Goal: Information Seeking & Learning: Learn about a topic

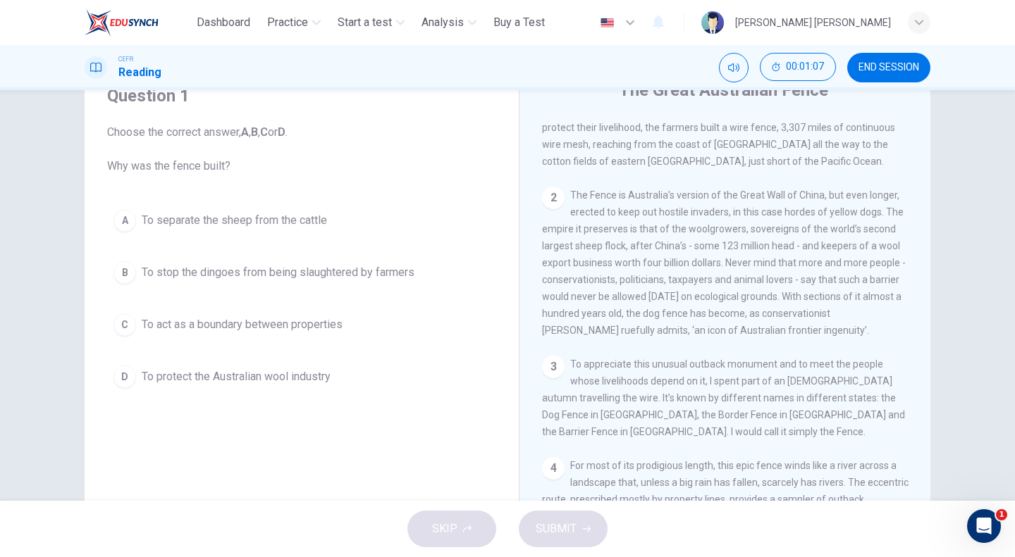
scroll to position [329, 0]
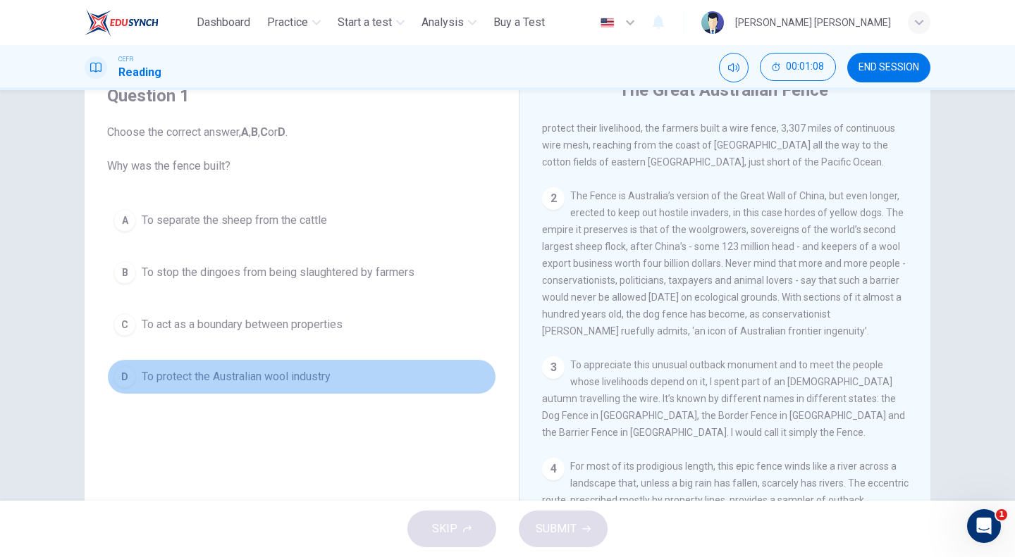
click at [127, 376] on div "D" at bounding box center [124, 377] width 23 height 23
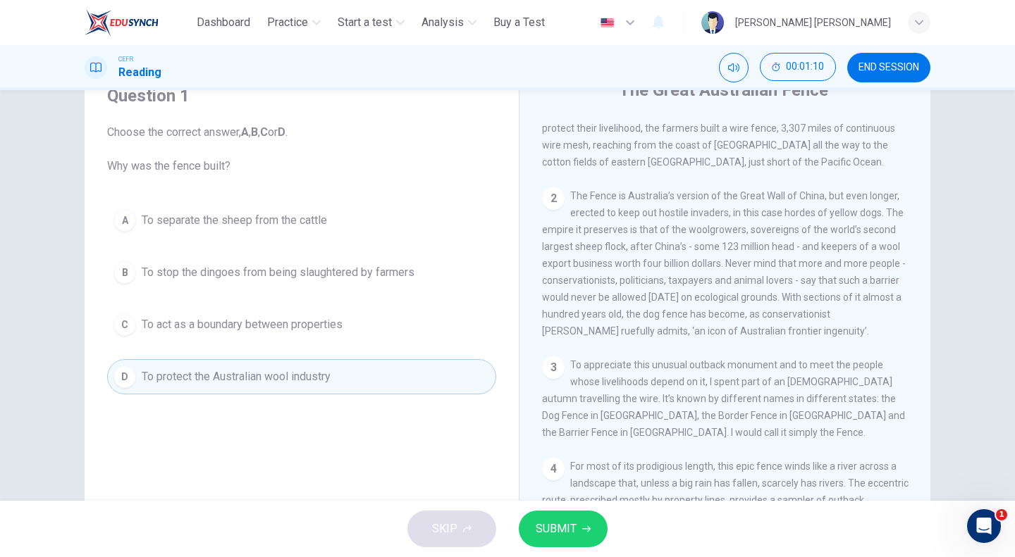
click at [550, 521] on span "SUBMIT" at bounding box center [556, 529] width 41 height 20
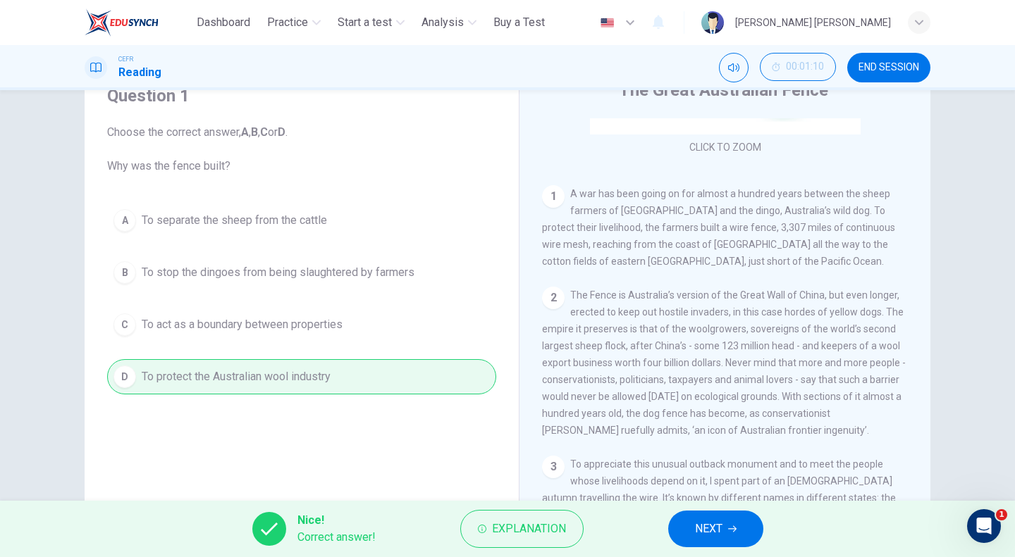
scroll to position [226, 0]
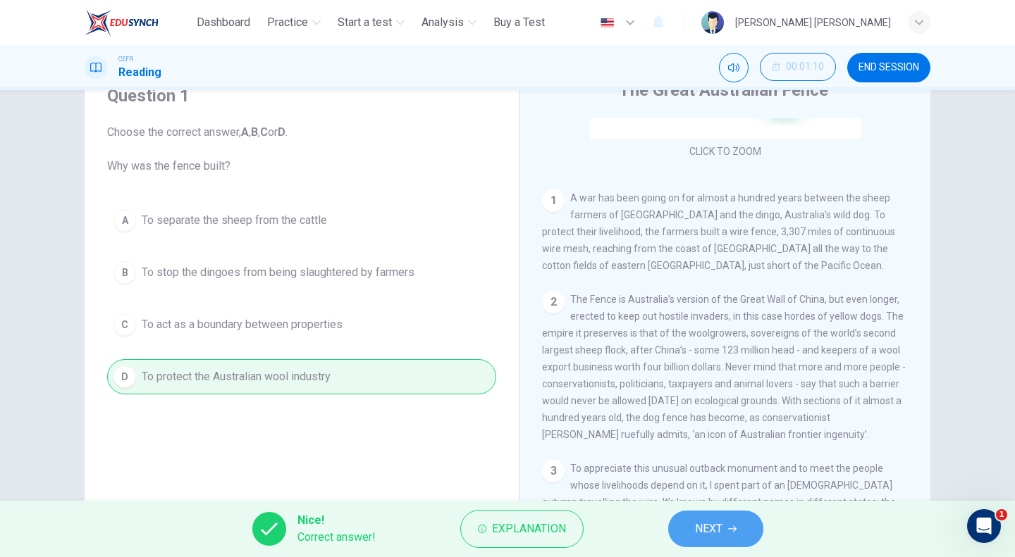
click at [700, 533] on span "NEXT" at bounding box center [708, 529] width 27 height 20
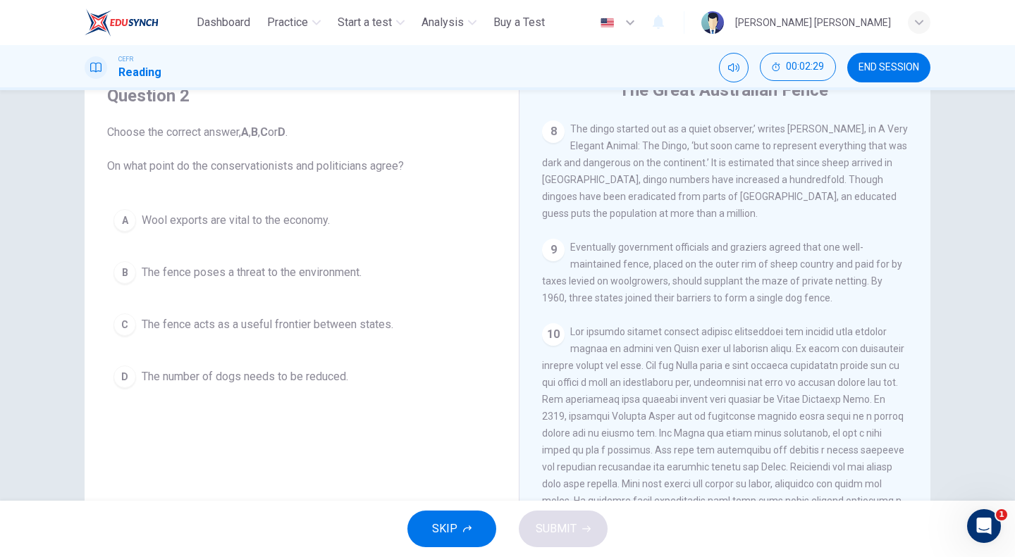
scroll to position [1229, 0]
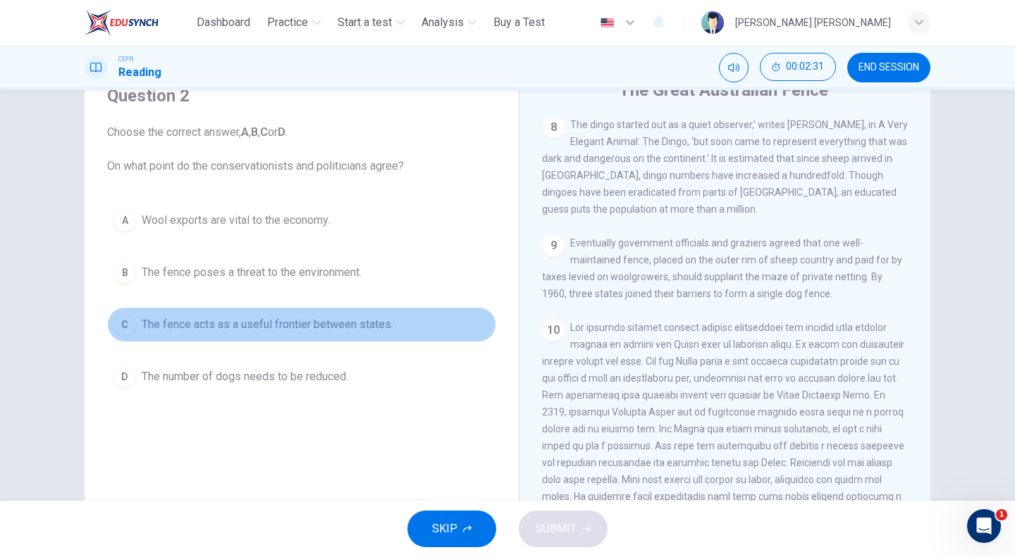
click at [266, 328] on span "The fence acts as a useful frontier between states." at bounding box center [268, 324] width 252 height 17
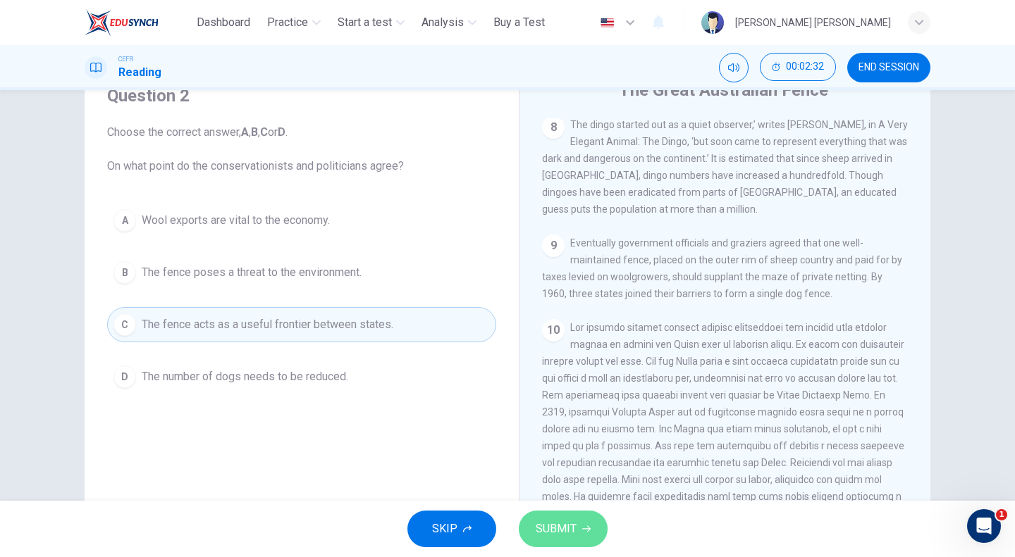
click at [565, 521] on span "SUBMIT" at bounding box center [556, 529] width 41 height 20
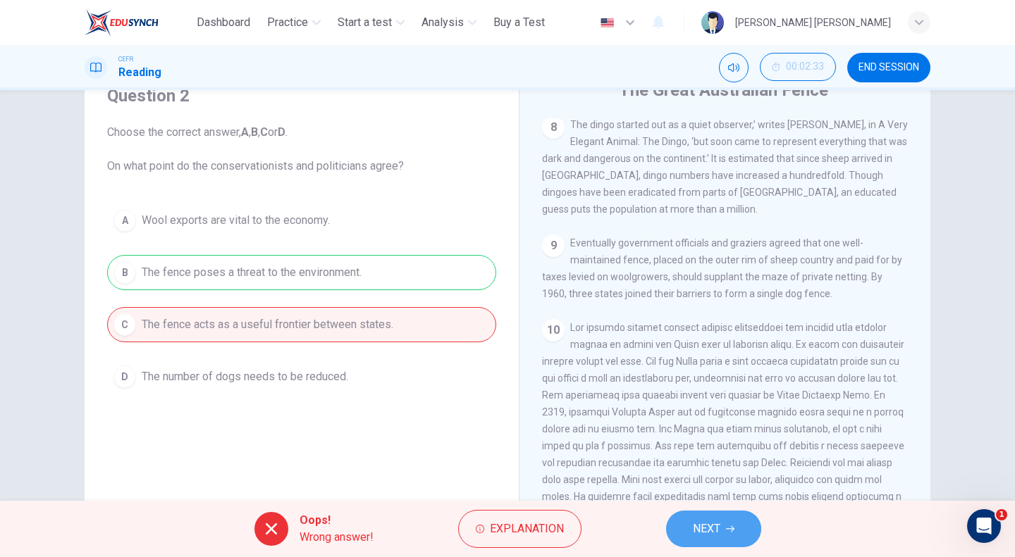
click at [724, 524] on button "NEXT" at bounding box center [713, 529] width 95 height 37
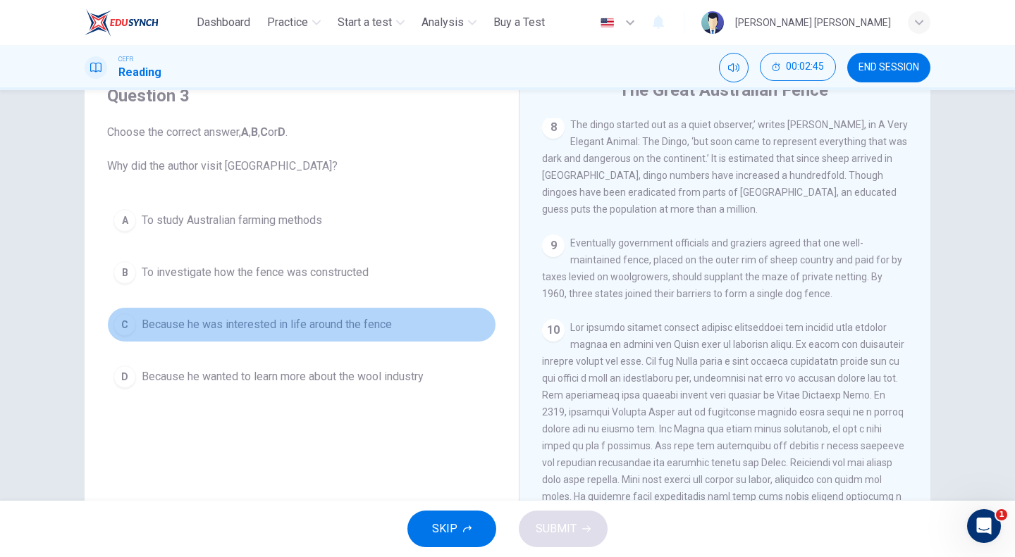
click at [316, 317] on span "Because he was interested in life around the fence" at bounding box center [267, 324] width 250 height 17
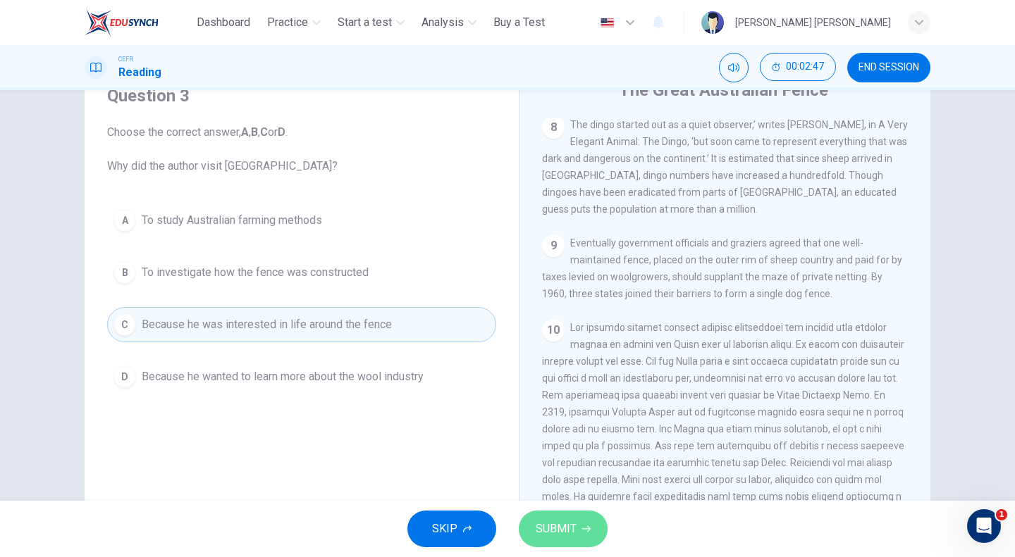
click at [578, 529] on button "SUBMIT" at bounding box center [563, 529] width 89 height 37
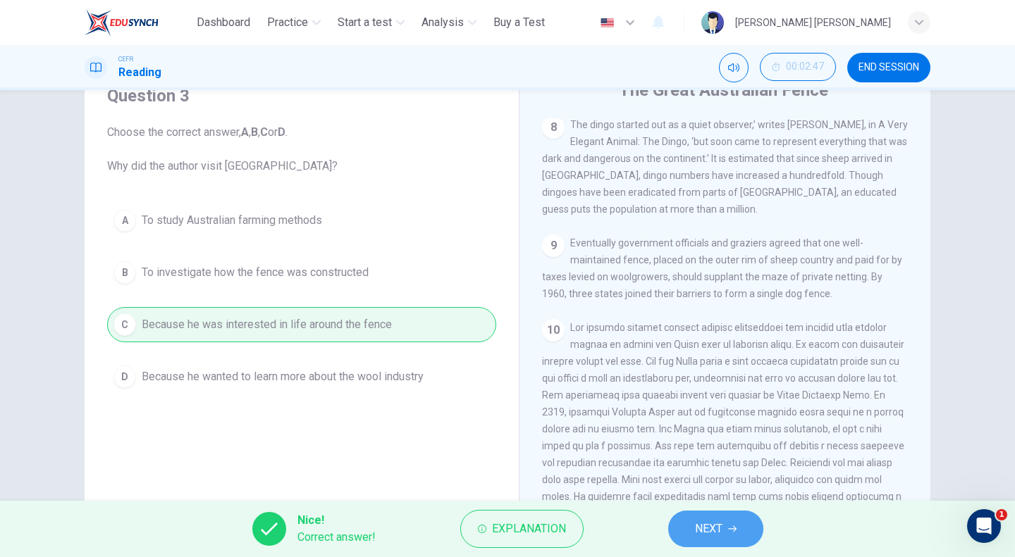
click at [714, 537] on span "NEXT" at bounding box center [708, 529] width 27 height 20
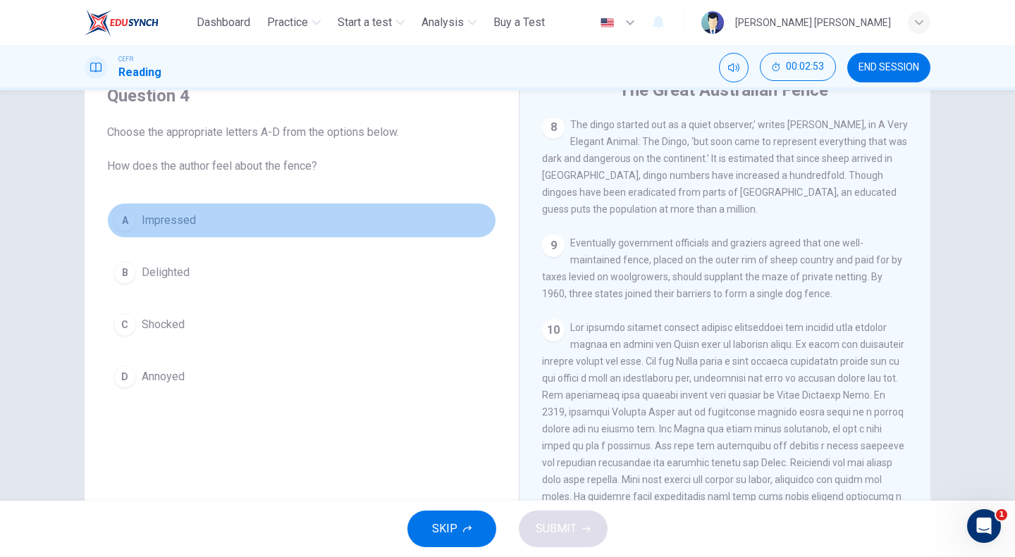
click at [169, 219] on span "Impressed" at bounding box center [169, 220] width 54 height 17
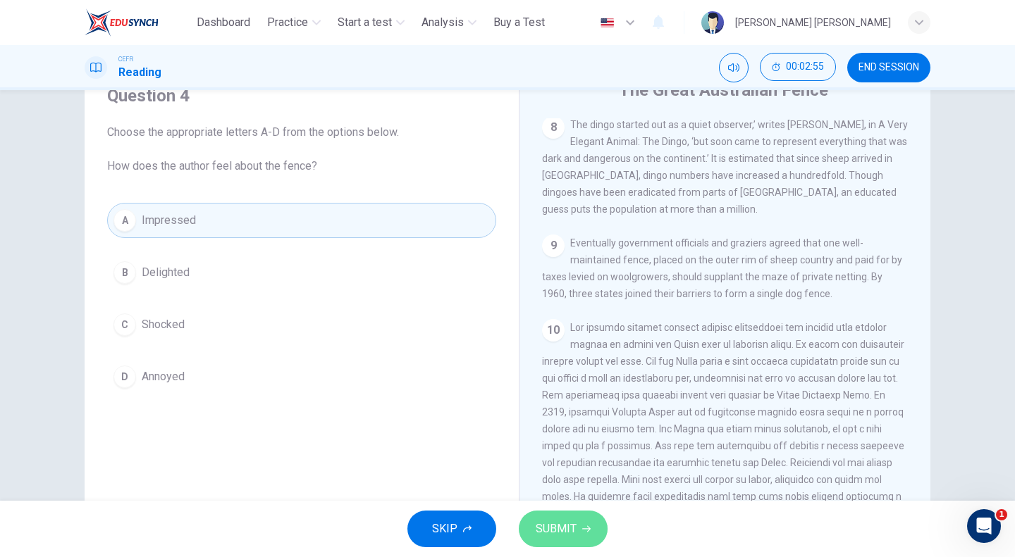
click at [546, 528] on span "SUBMIT" at bounding box center [556, 529] width 41 height 20
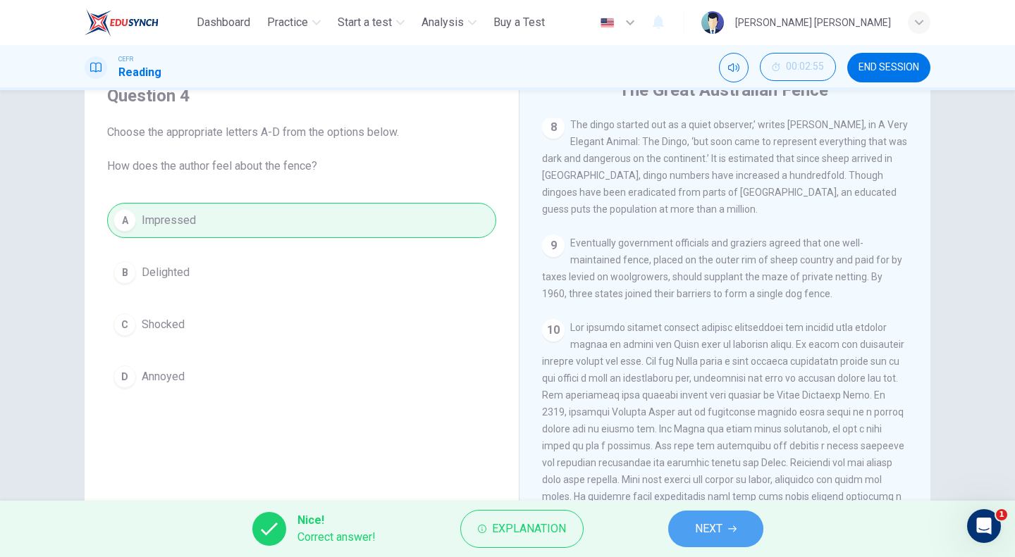
click at [736, 533] on icon "button" at bounding box center [732, 529] width 8 height 8
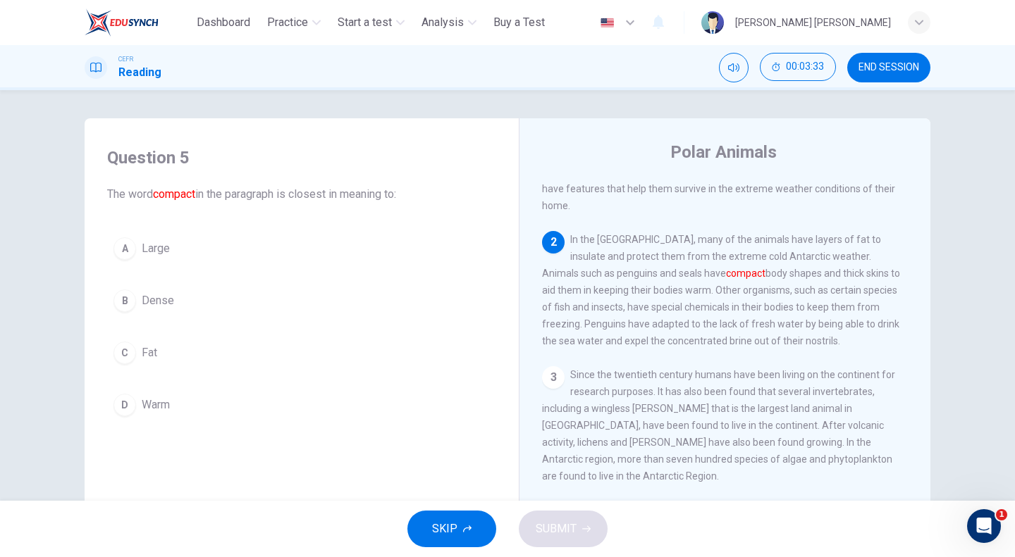
scroll to position [49, 0]
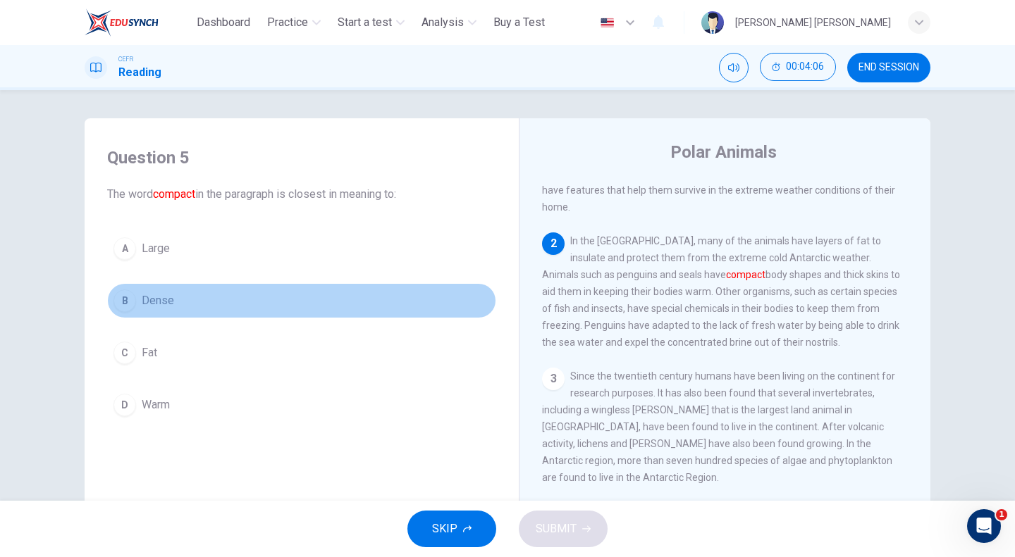
click at [161, 304] on span "Dense" at bounding box center [158, 300] width 32 height 17
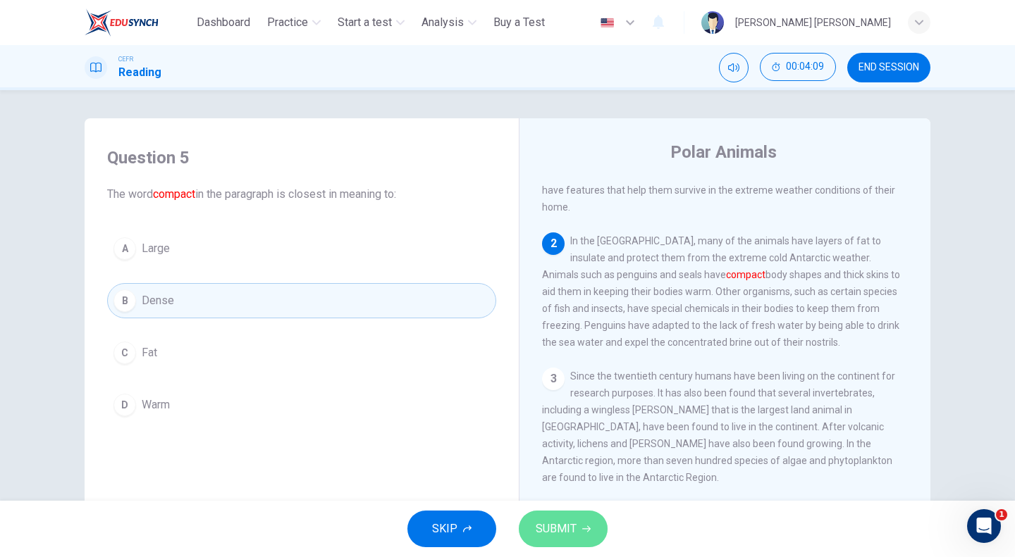
click at [575, 529] on span "SUBMIT" at bounding box center [556, 529] width 41 height 20
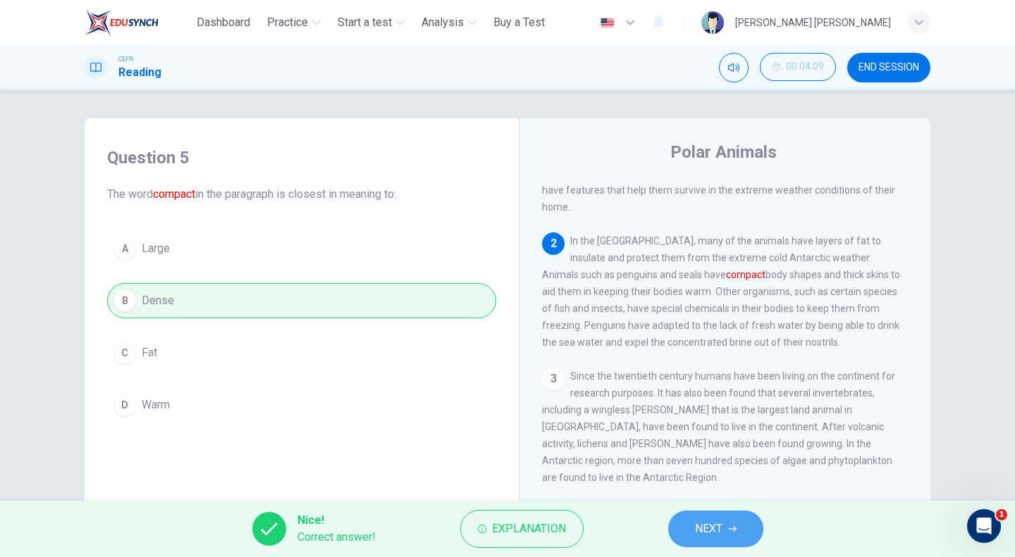
click at [717, 532] on span "NEXT" at bounding box center [708, 529] width 27 height 20
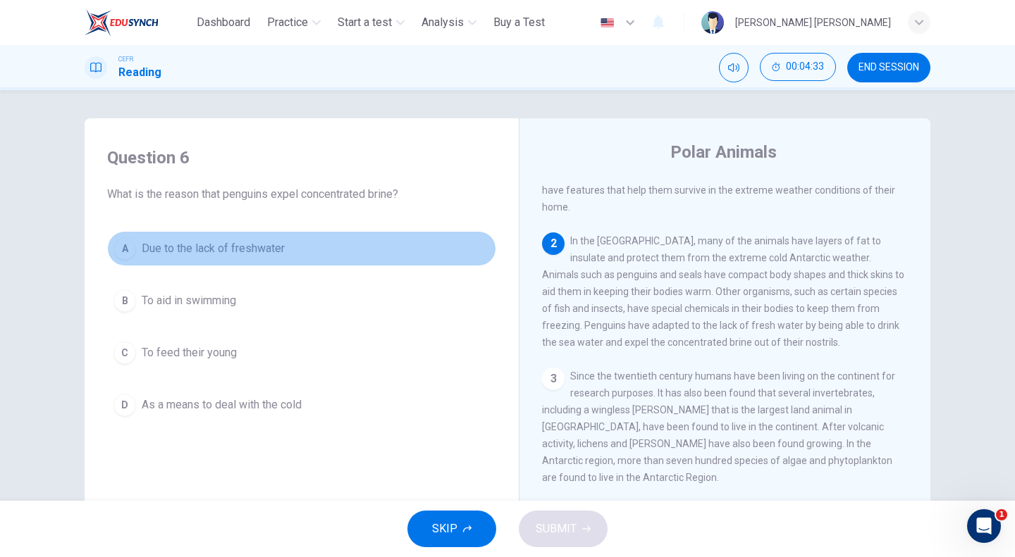
click at [224, 243] on span "Due to the lack of freshwater" at bounding box center [213, 248] width 143 height 17
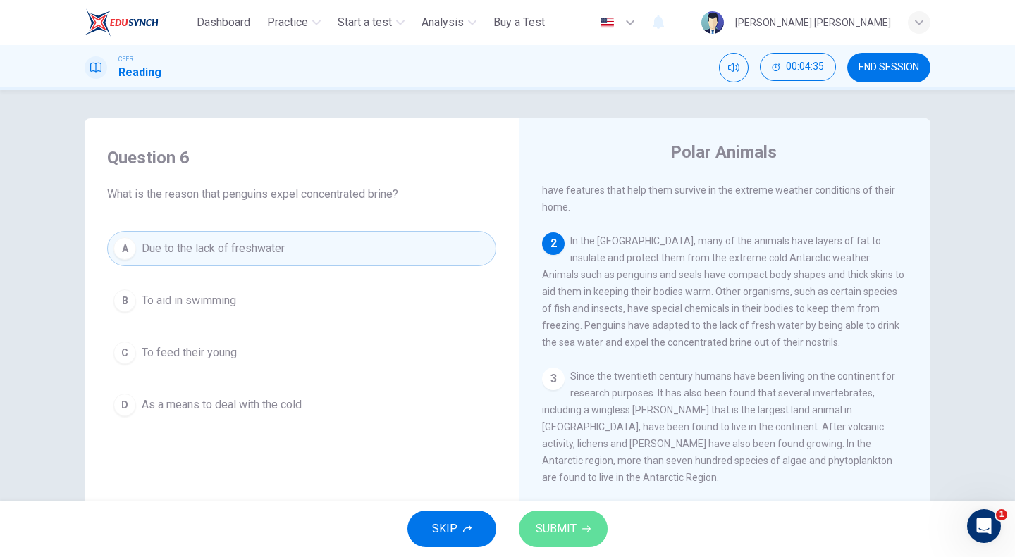
click at [572, 534] on span "SUBMIT" at bounding box center [556, 529] width 41 height 20
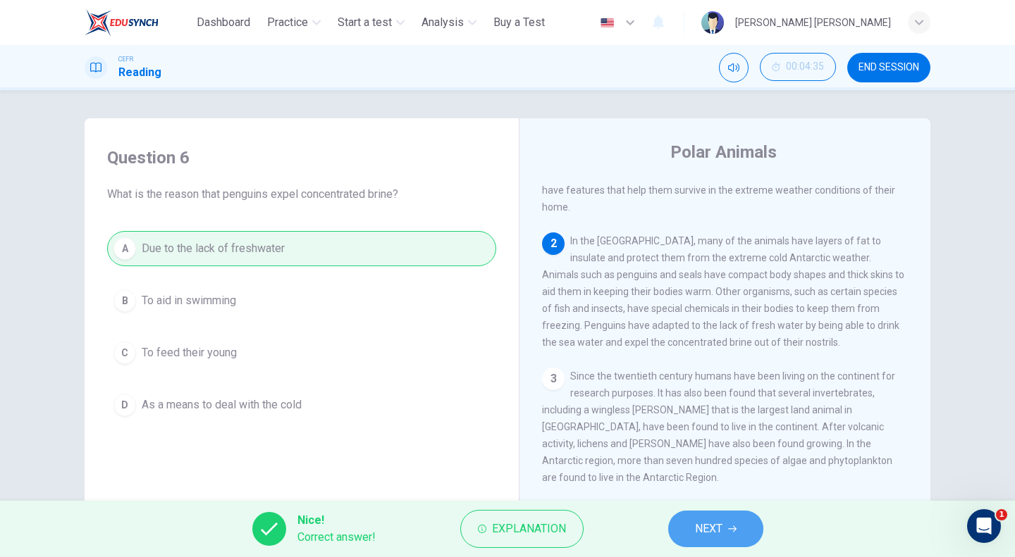
click at [739, 530] on button "NEXT" at bounding box center [715, 529] width 95 height 37
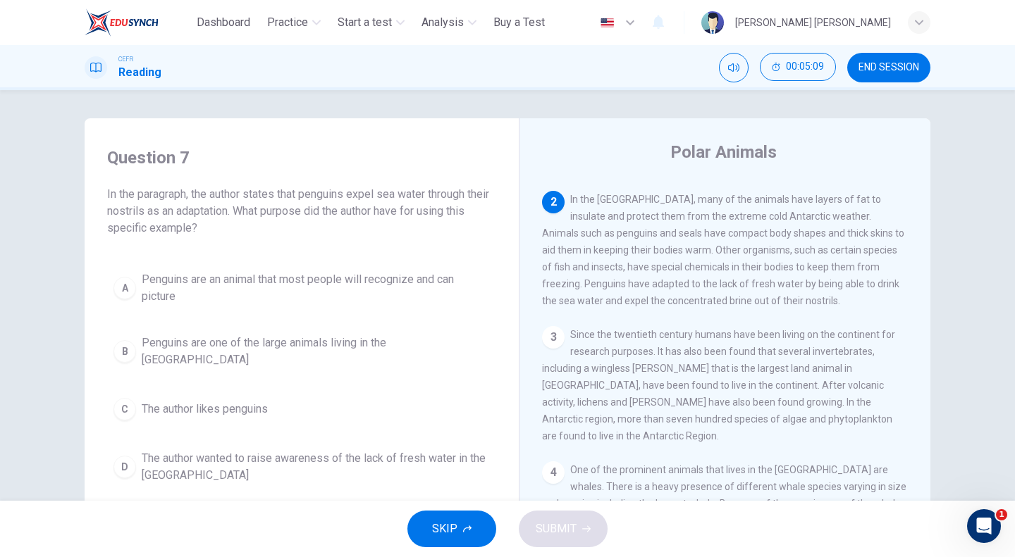
scroll to position [30, 0]
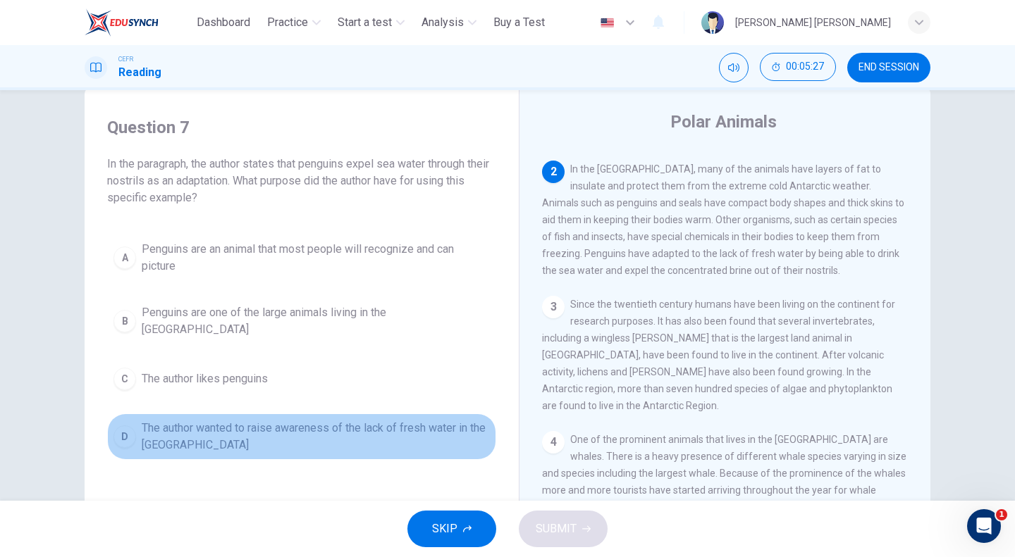
click at [297, 420] on span "The author wanted to raise awareness of the lack of fresh water in the [GEOGRAP…" at bounding box center [316, 437] width 348 height 34
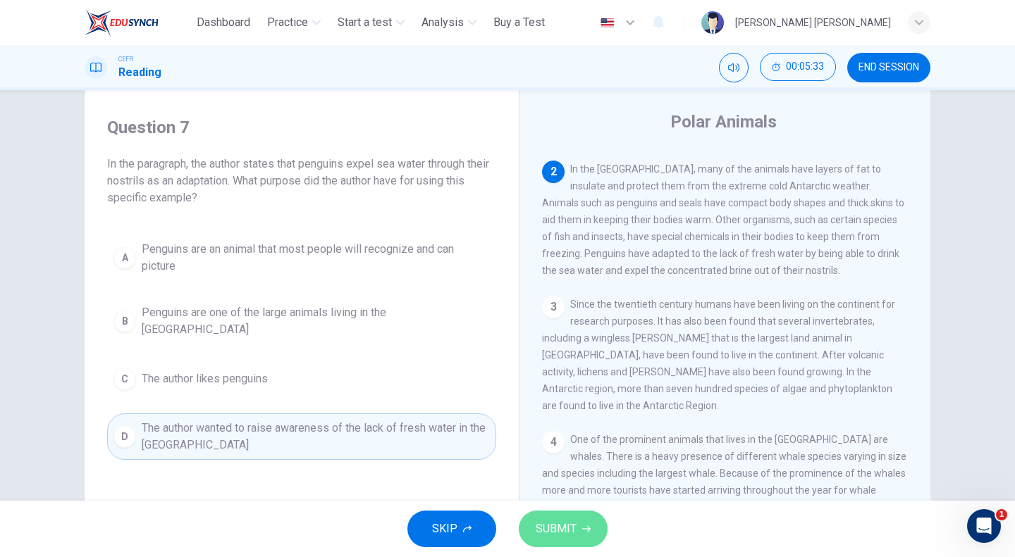
click at [568, 530] on span "SUBMIT" at bounding box center [556, 529] width 41 height 20
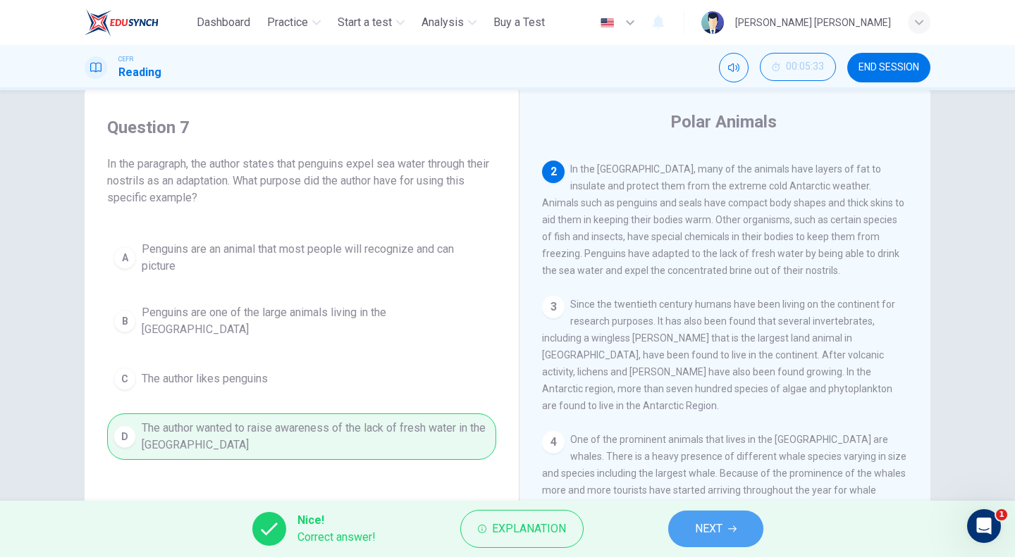
click at [680, 526] on button "NEXT" at bounding box center [715, 529] width 95 height 37
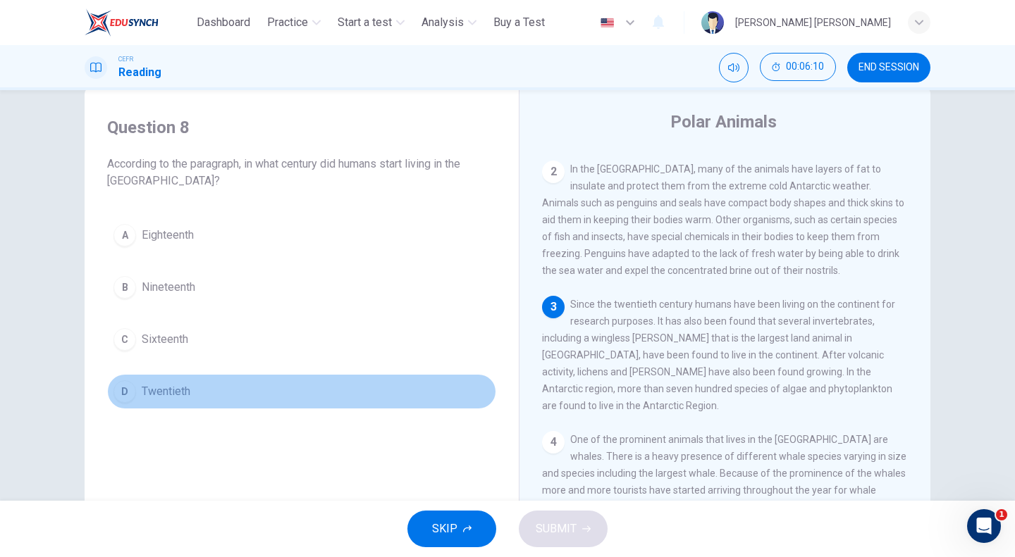
click at [162, 388] on span "Twentieth" at bounding box center [166, 391] width 49 height 17
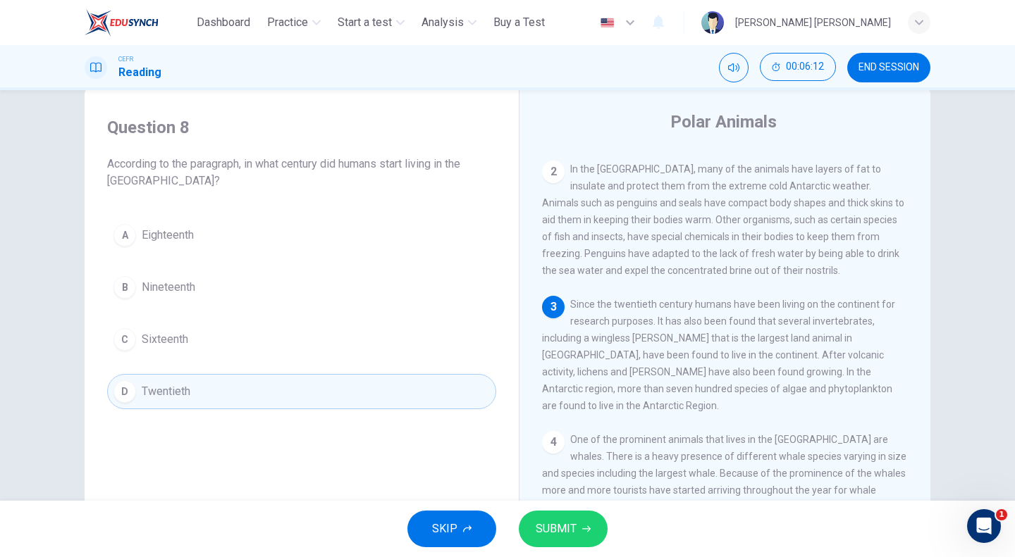
click at [572, 518] on button "SUBMIT" at bounding box center [563, 529] width 89 height 37
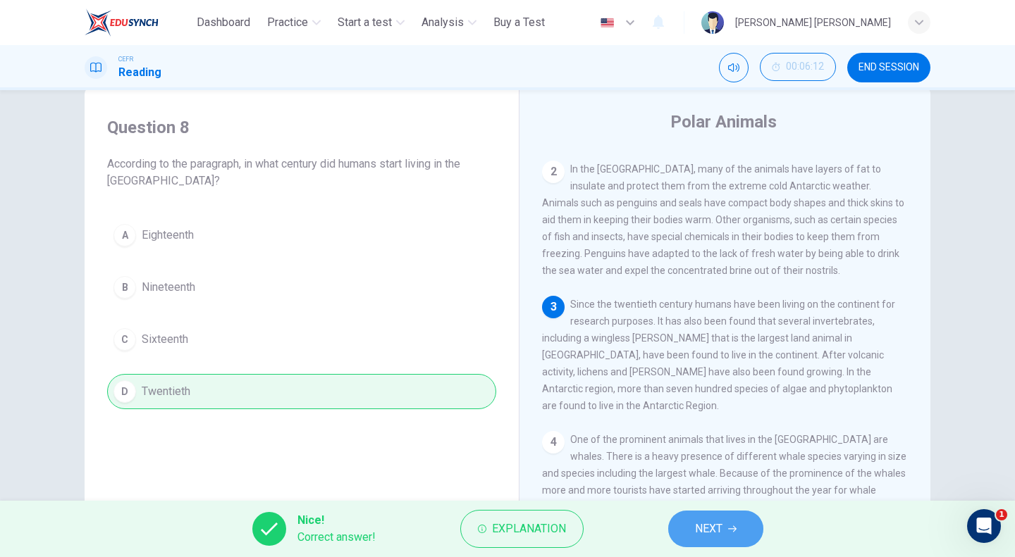
click at [716, 532] on span "NEXT" at bounding box center [708, 529] width 27 height 20
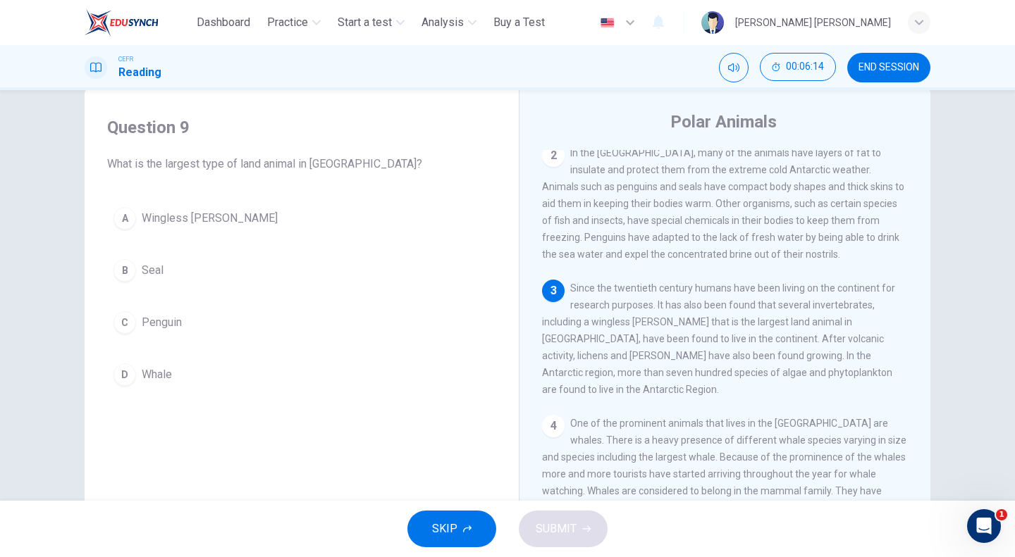
scroll to position [128, 0]
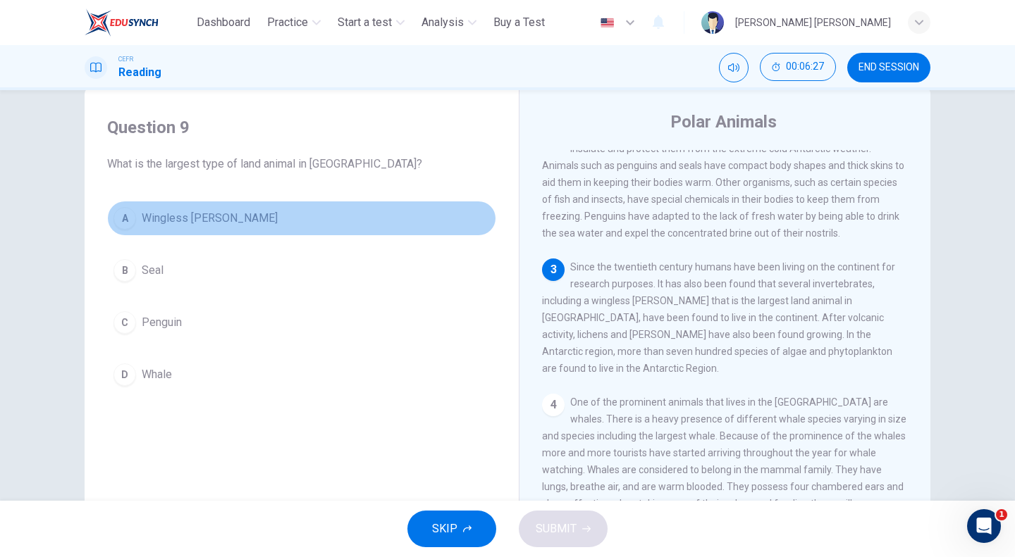
click at [280, 220] on button "A Wingless [PERSON_NAME]" at bounding box center [301, 218] width 389 height 35
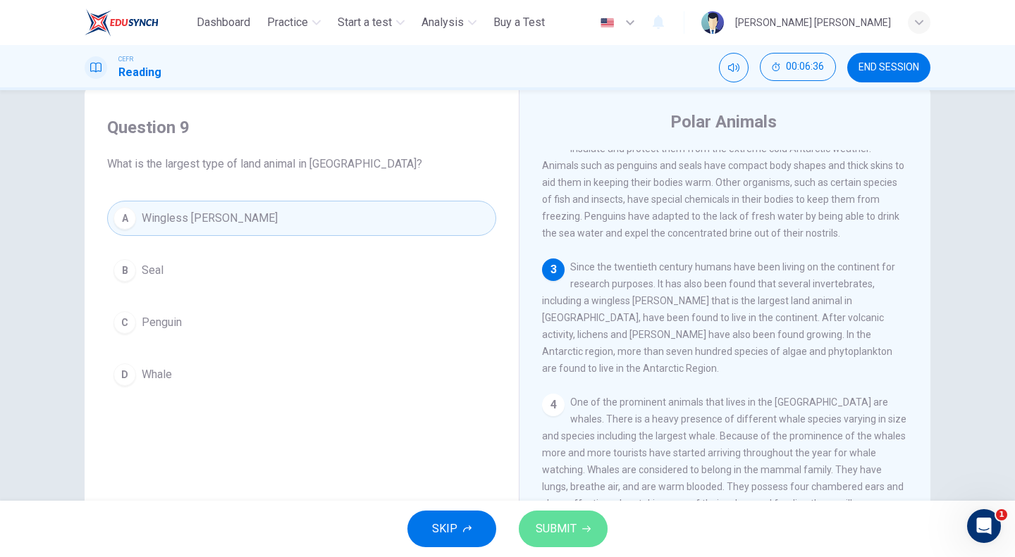
click at [582, 525] on icon "button" at bounding box center [586, 529] width 8 height 8
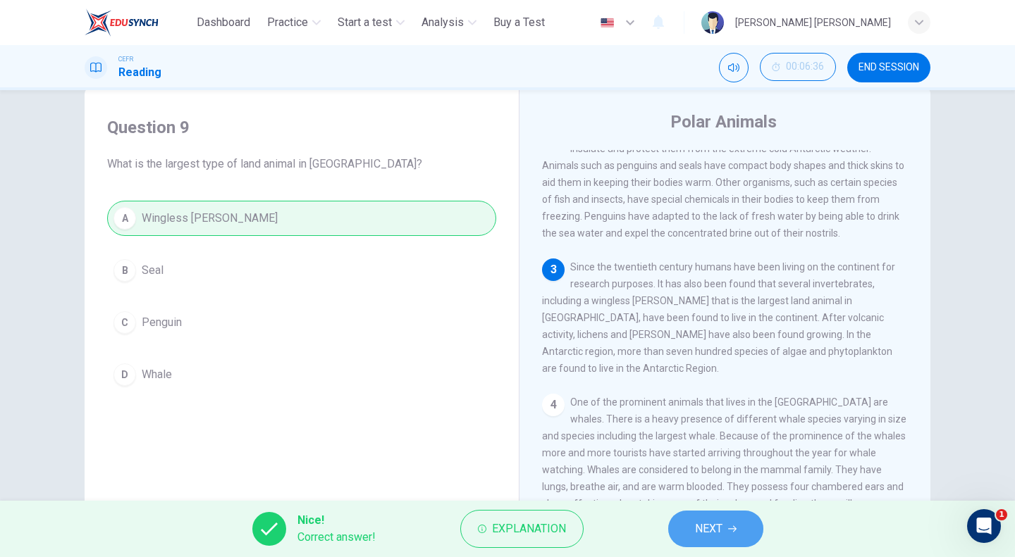
click at [735, 534] on button "NEXT" at bounding box center [715, 529] width 95 height 37
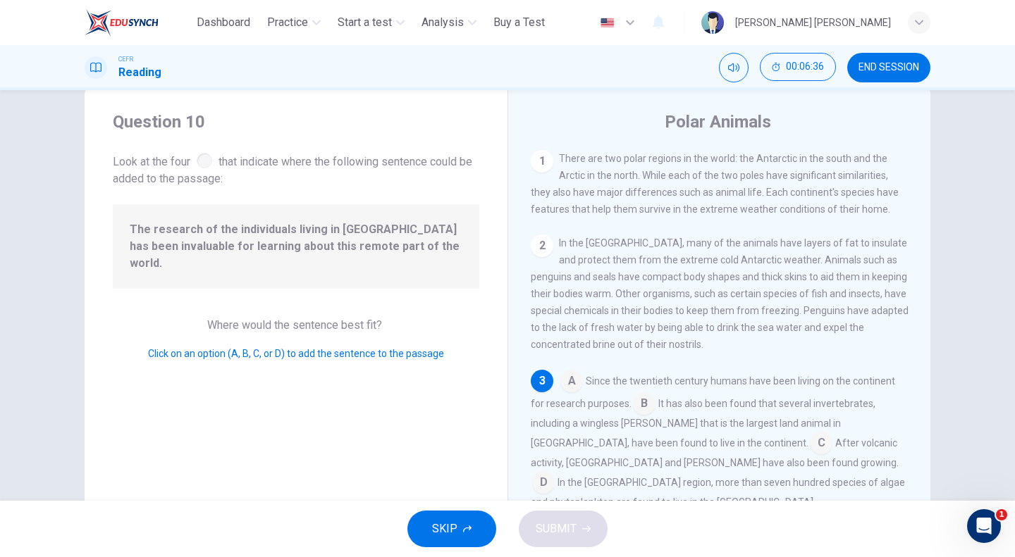
scroll to position [85, 0]
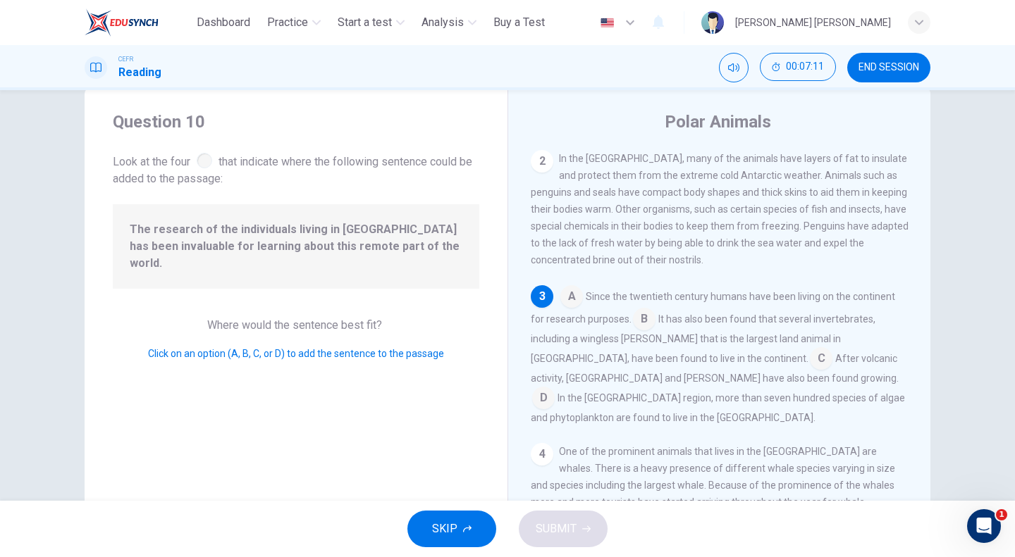
click at [810, 358] on input at bounding box center [821, 360] width 23 height 23
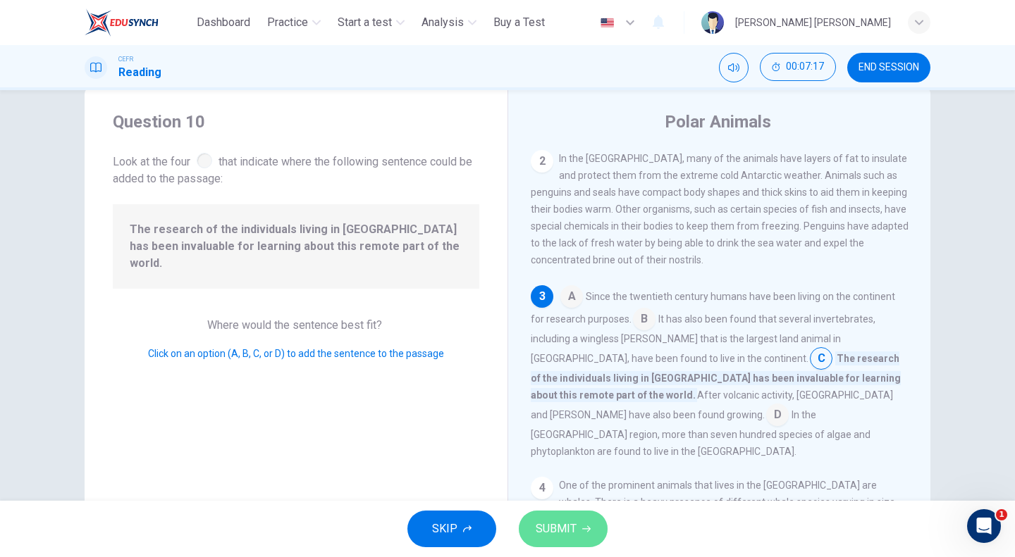
click at [569, 529] on span "SUBMIT" at bounding box center [556, 529] width 41 height 20
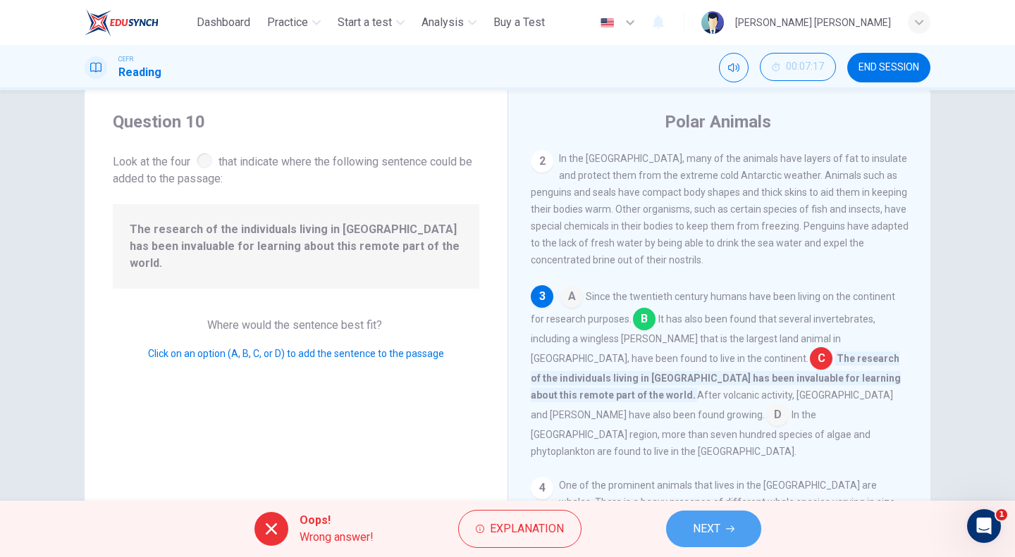
click at [701, 522] on span "NEXT" at bounding box center [706, 529] width 27 height 20
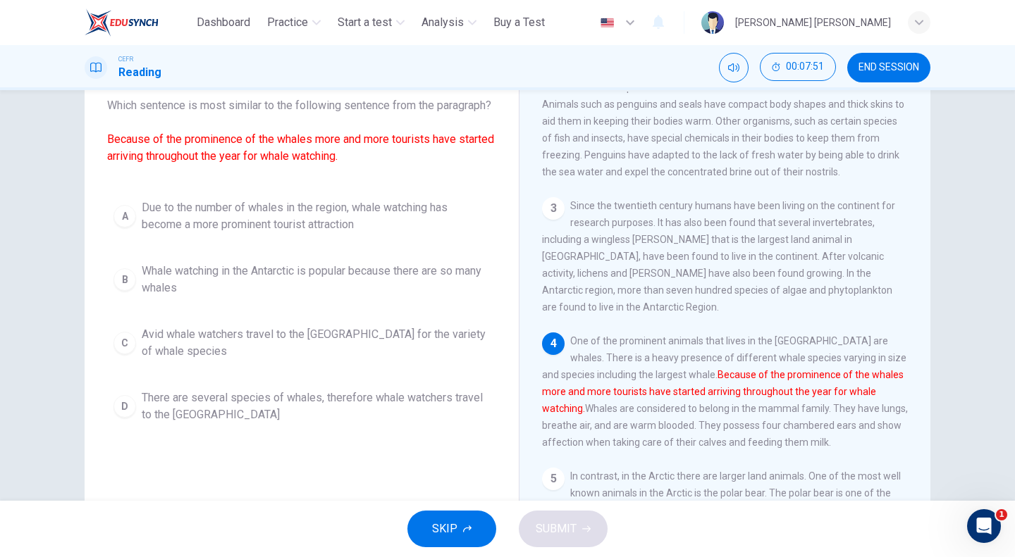
scroll to position [167, 0]
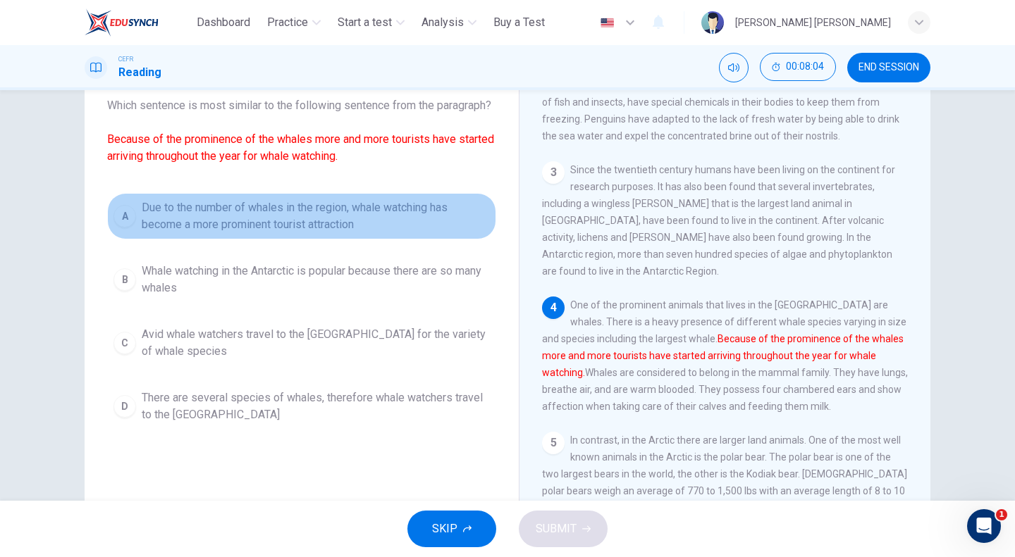
click at [340, 230] on span "Due to the number of whales in the region, whale watching has become a more pro…" at bounding box center [316, 216] width 348 height 34
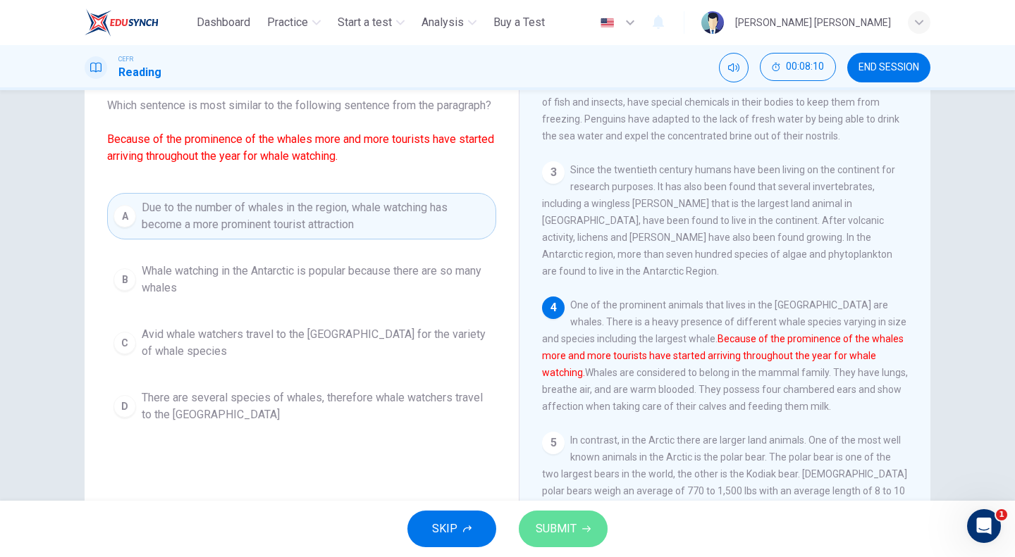
click at [549, 523] on span "SUBMIT" at bounding box center [556, 529] width 41 height 20
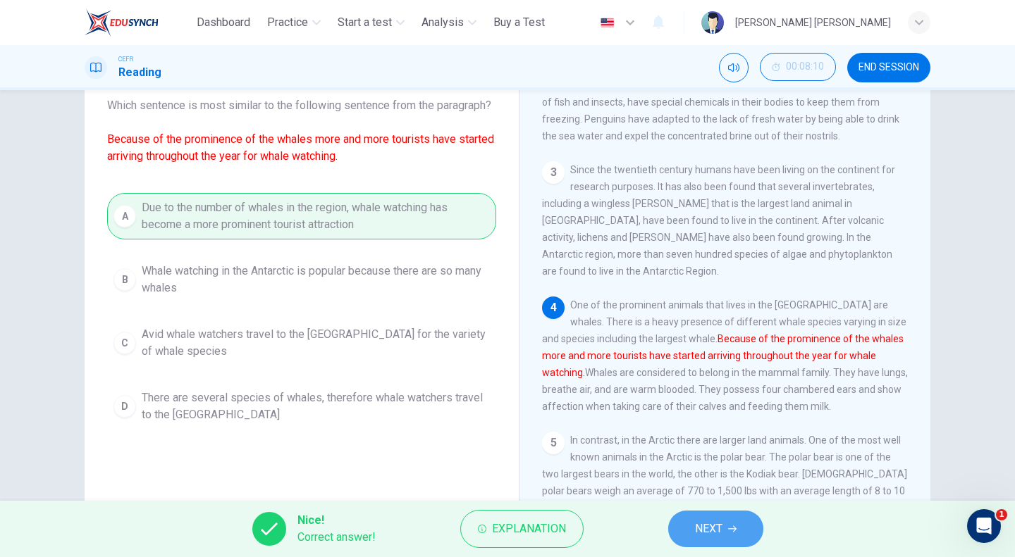
click at [706, 532] on span "NEXT" at bounding box center [708, 529] width 27 height 20
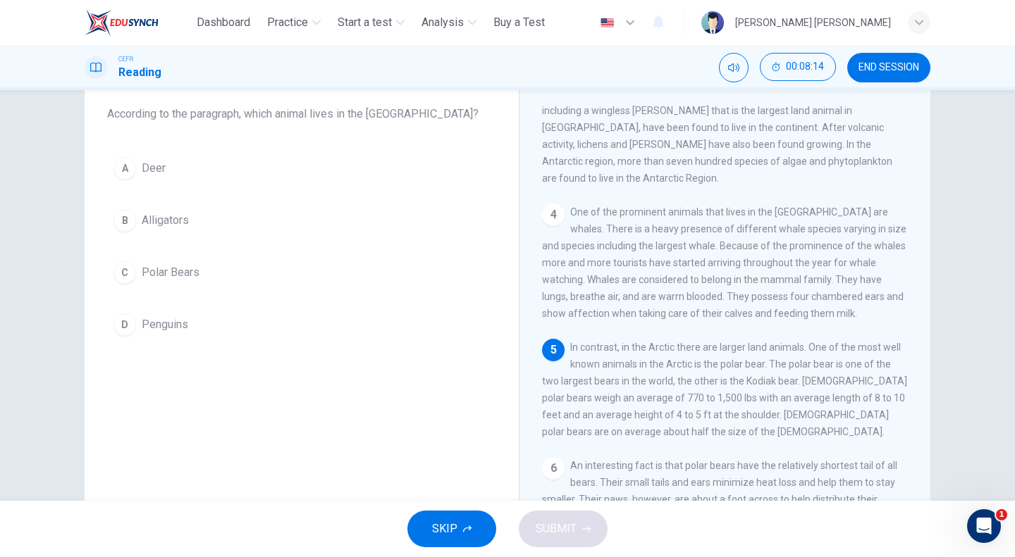
scroll to position [269, 0]
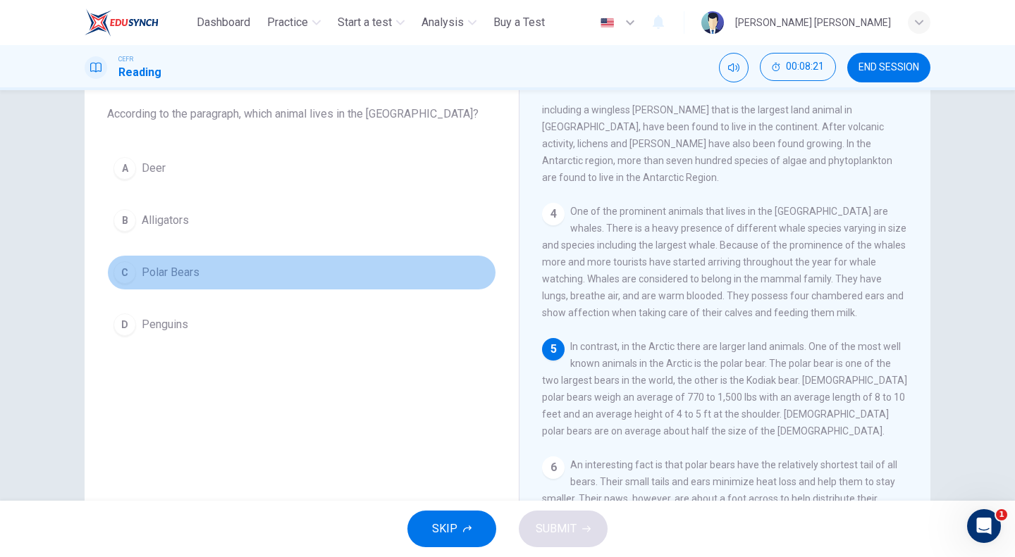
click at [231, 268] on button "C Polar Bears" at bounding box center [301, 272] width 389 height 35
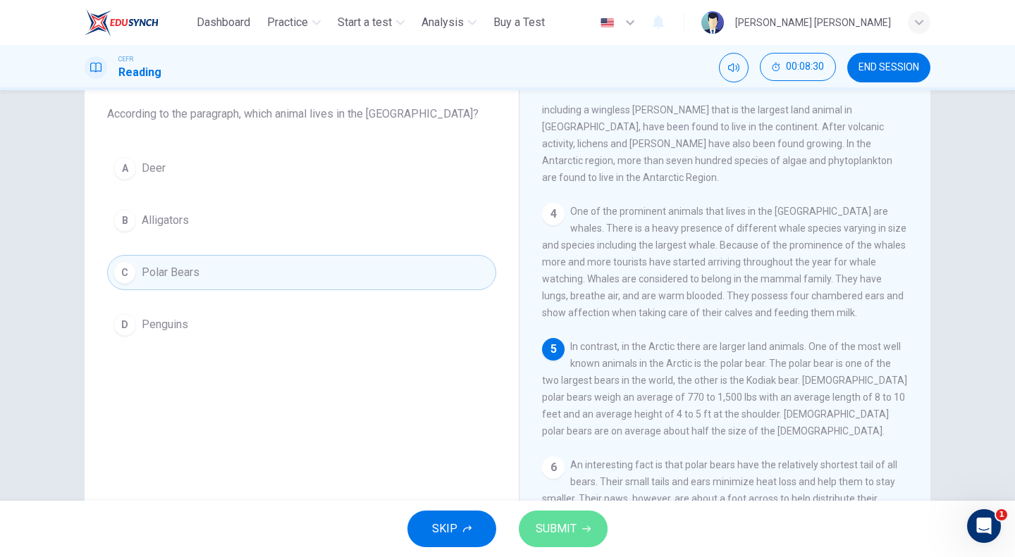
click at [576, 524] on button "SUBMIT" at bounding box center [563, 529] width 89 height 37
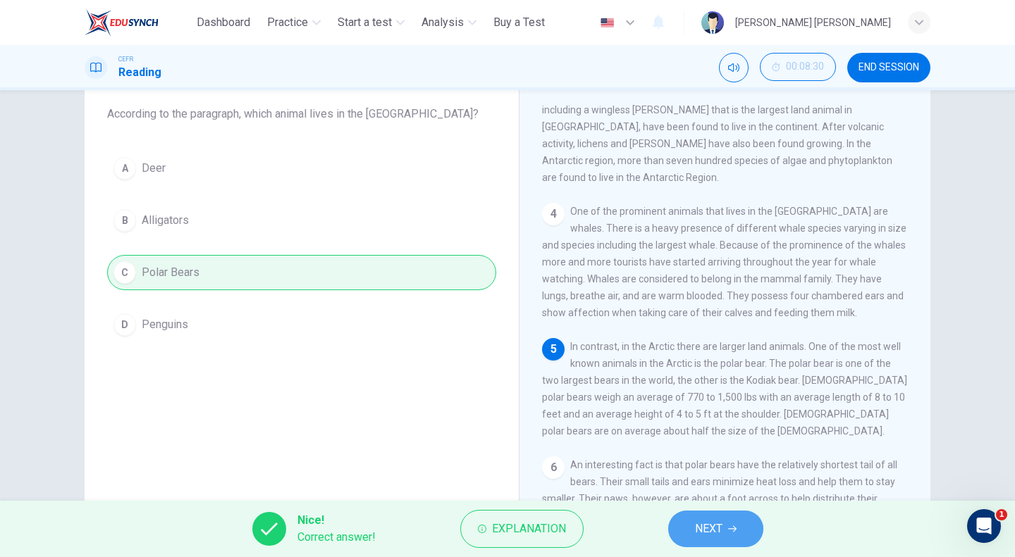
click at [691, 533] on button "NEXT" at bounding box center [715, 529] width 95 height 37
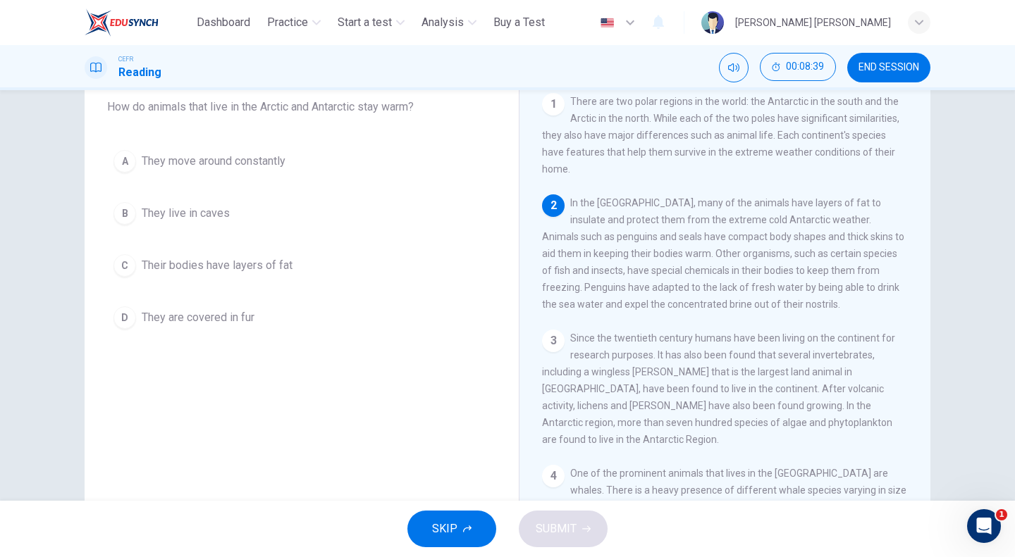
scroll to position [85, 0]
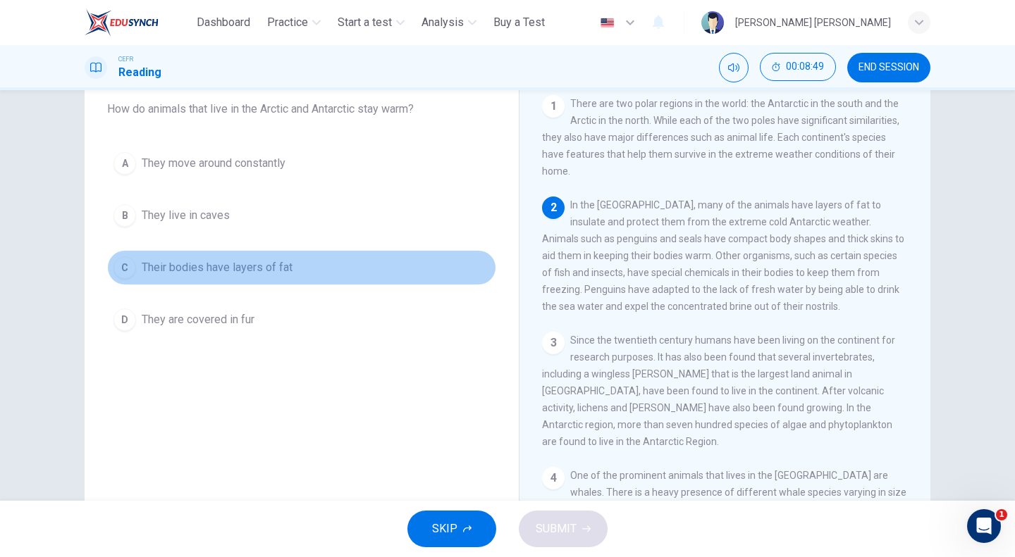
click at [280, 269] on span "Their bodies have layers of fat" at bounding box center [217, 267] width 151 height 17
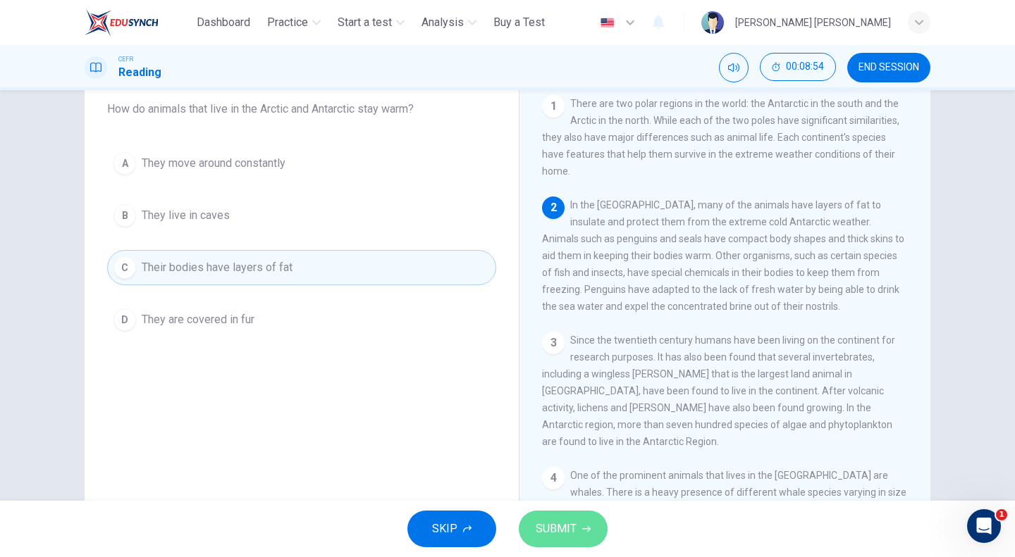
click at [560, 526] on span "SUBMIT" at bounding box center [556, 529] width 41 height 20
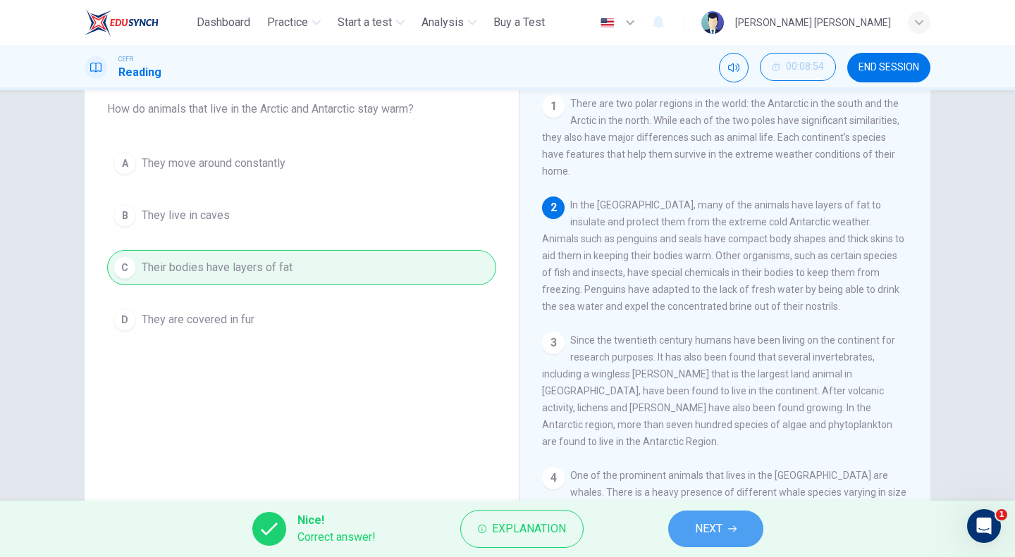
click at [720, 531] on span "NEXT" at bounding box center [708, 529] width 27 height 20
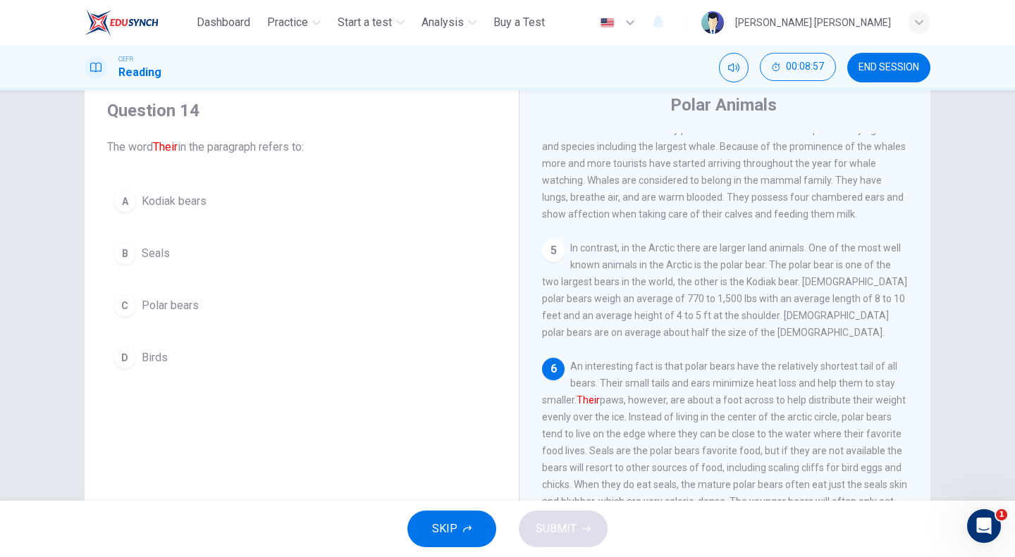
scroll to position [48, 0]
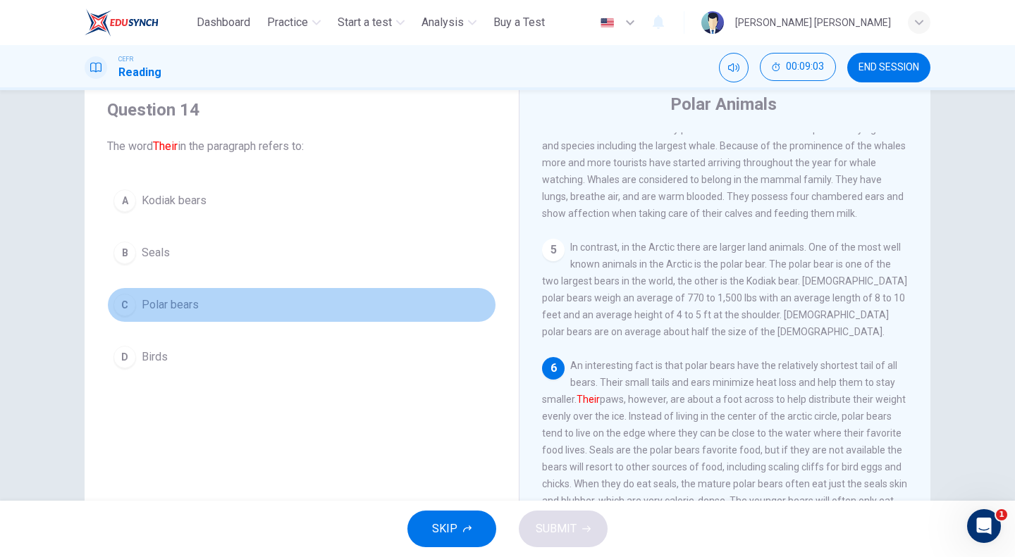
click at [184, 311] on span "Polar bears" at bounding box center [170, 305] width 57 height 17
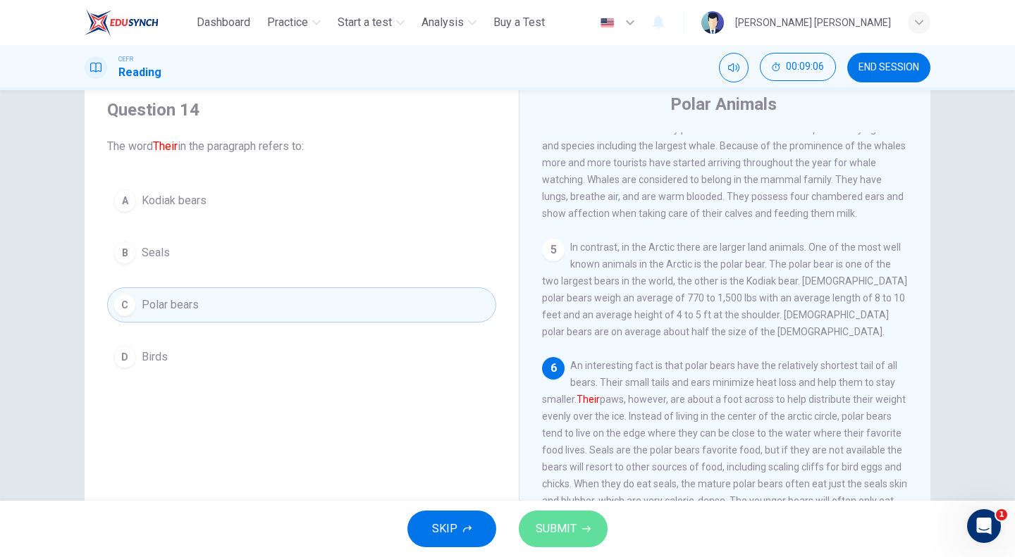
click at [579, 522] on button "SUBMIT" at bounding box center [563, 529] width 89 height 37
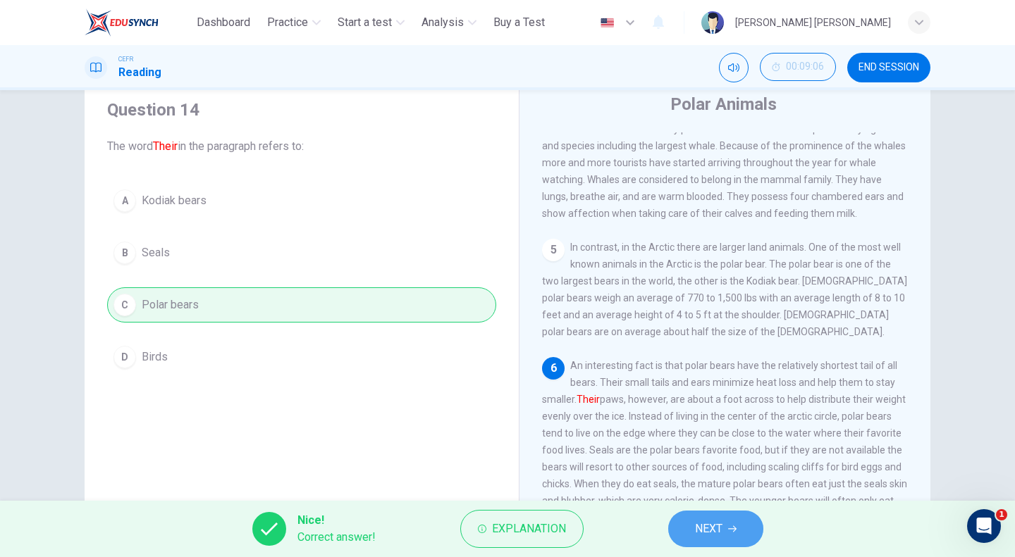
click at [720, 531] on span "NEXT" at bounding box center [708, 529] width 27 height 20
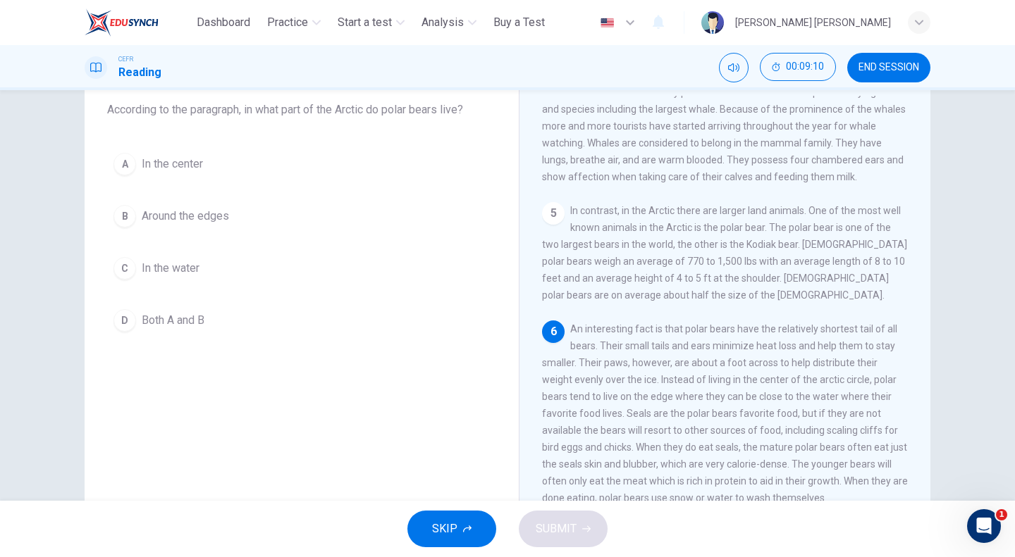
scroll to position [109, 0]
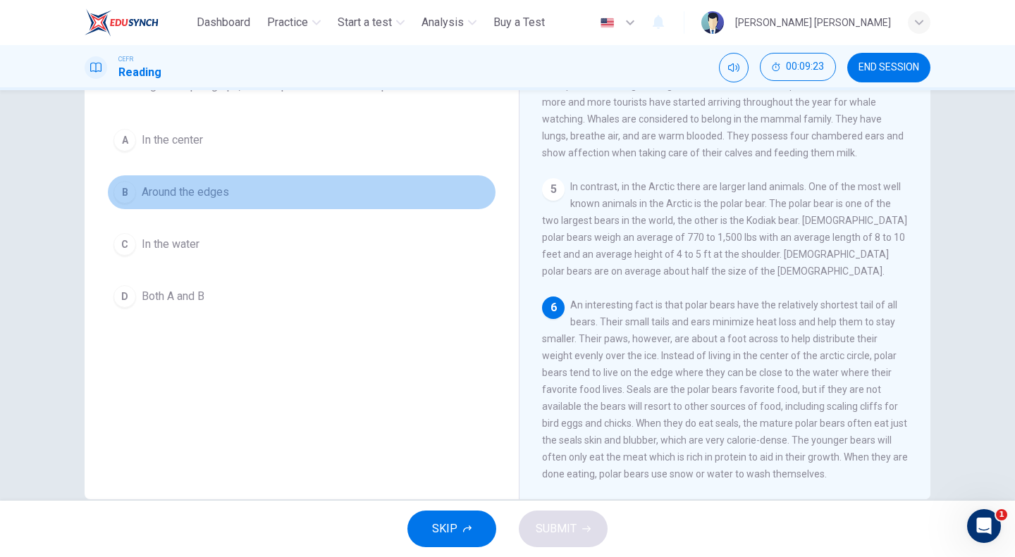
click at [235, 195] on button "B Around the edges" at bounding box center [301, 192] width 389 height 35
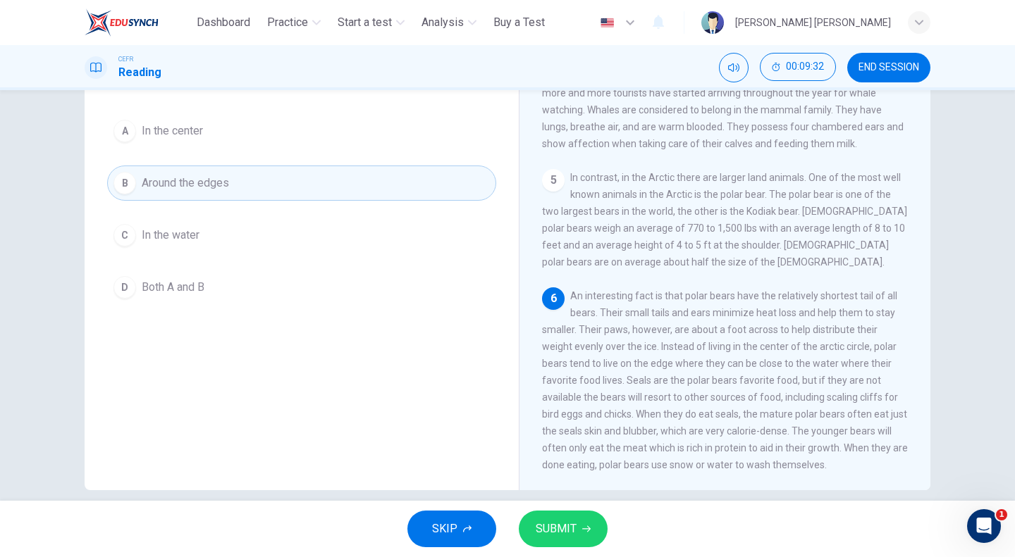
scroll to position [118, 0]
click at [574, 522] on span "SUBMIT" at bounding box center [556, 529] width 41 height 20
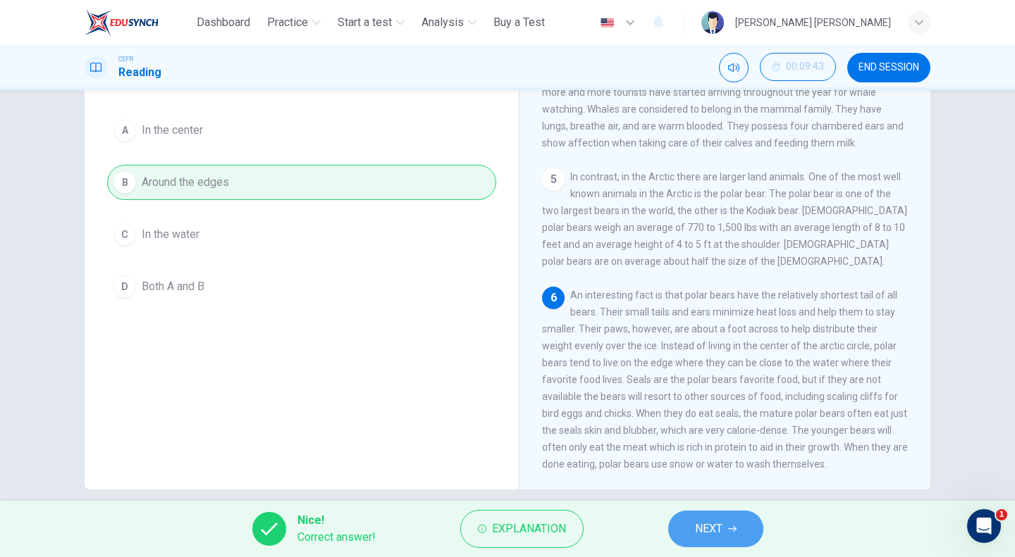
click at [707, 523] on span "NEXT" at bounding box center [708, 529] width 27 height 20
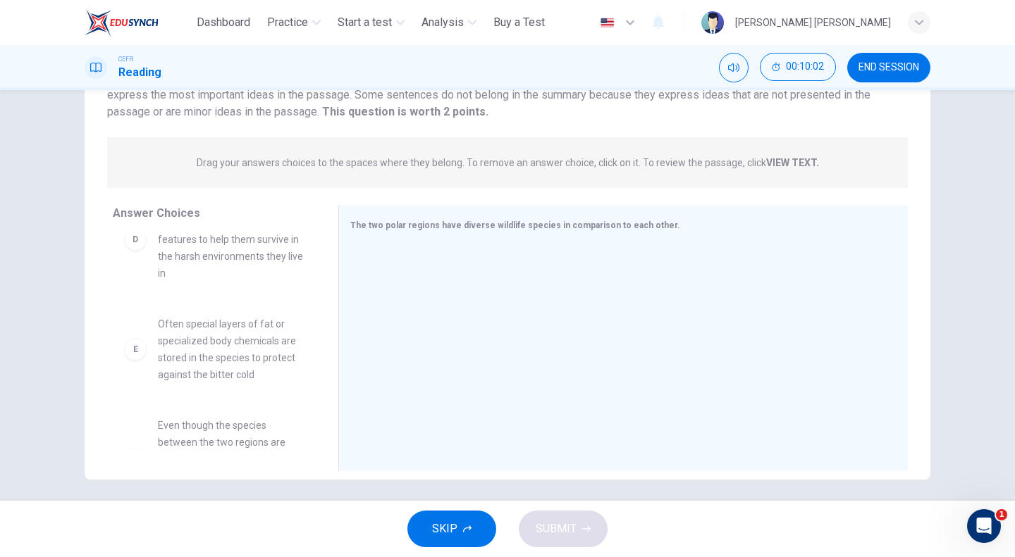
scroll to position [321, 0]
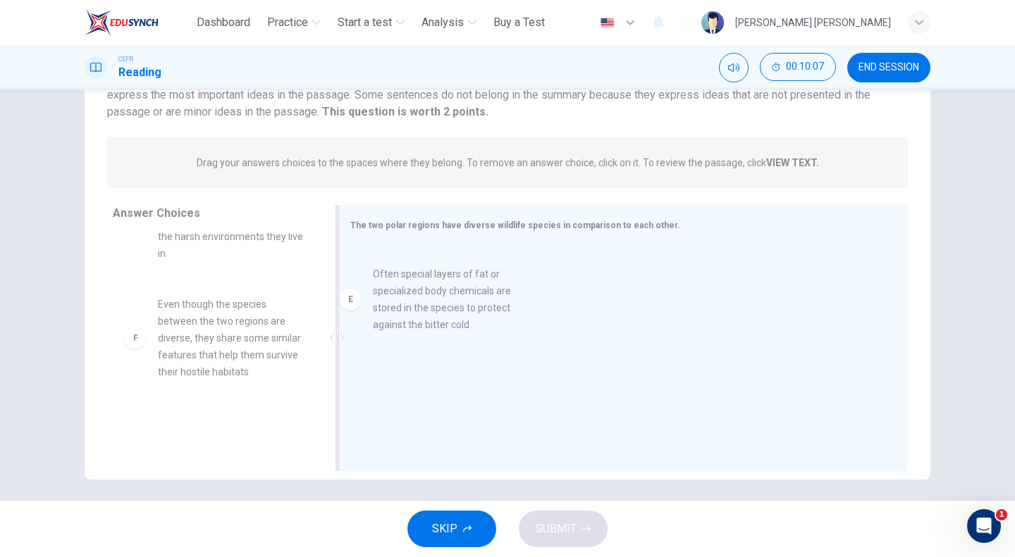
drag, startPoint x: 137, startPoint y: 316, endPoint x: 373, endPoint y: 298, distance: 236.1
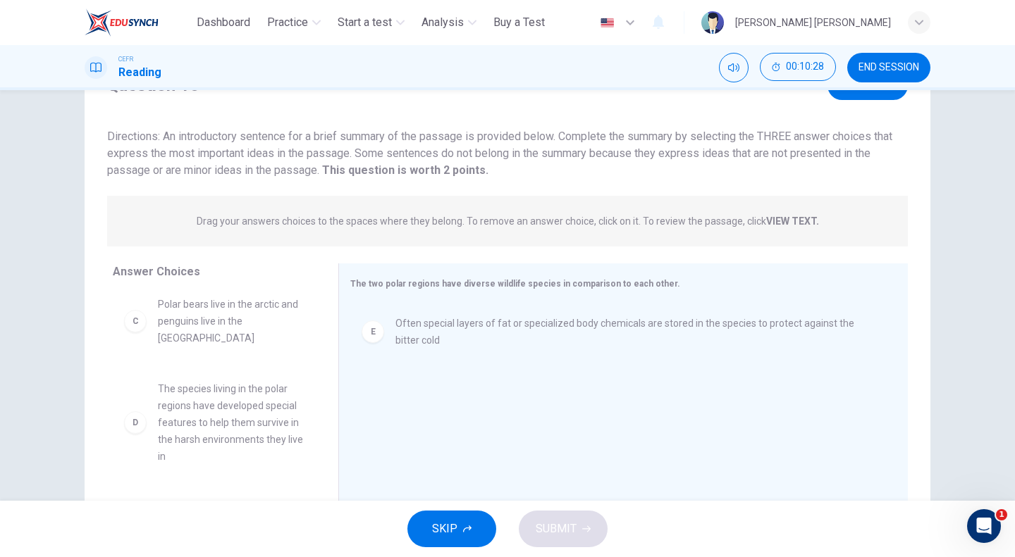
scroll to position [185, 0]
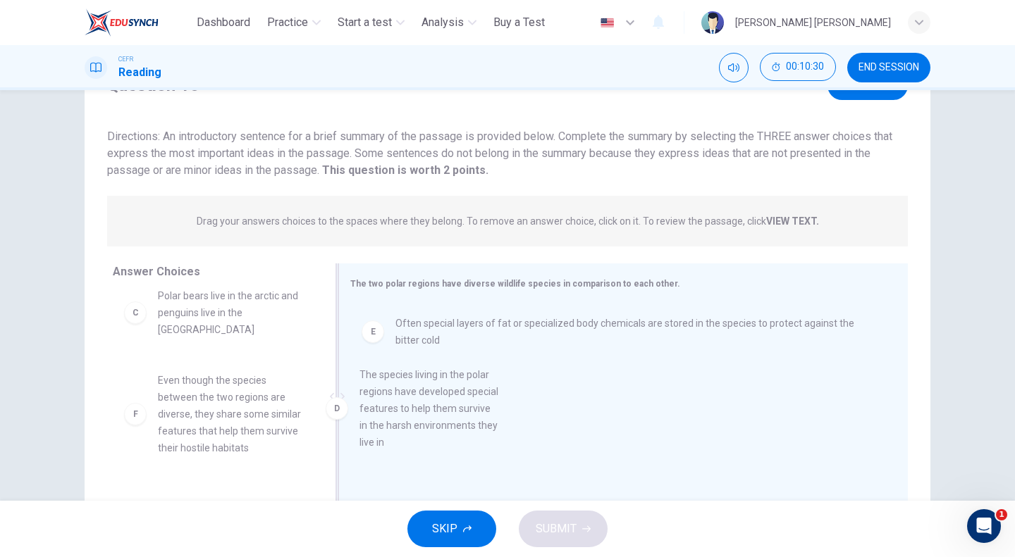
drag, startPoint x: 199, startPoint y: 390, endPoint x: 435, endPoint y: 398, distance: 236.2
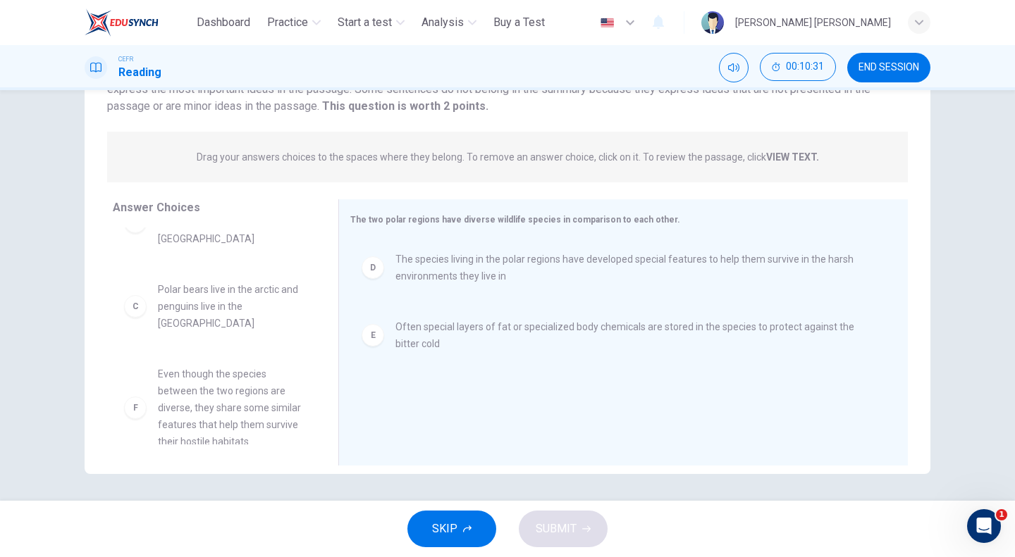
scroll to position [135, 0]
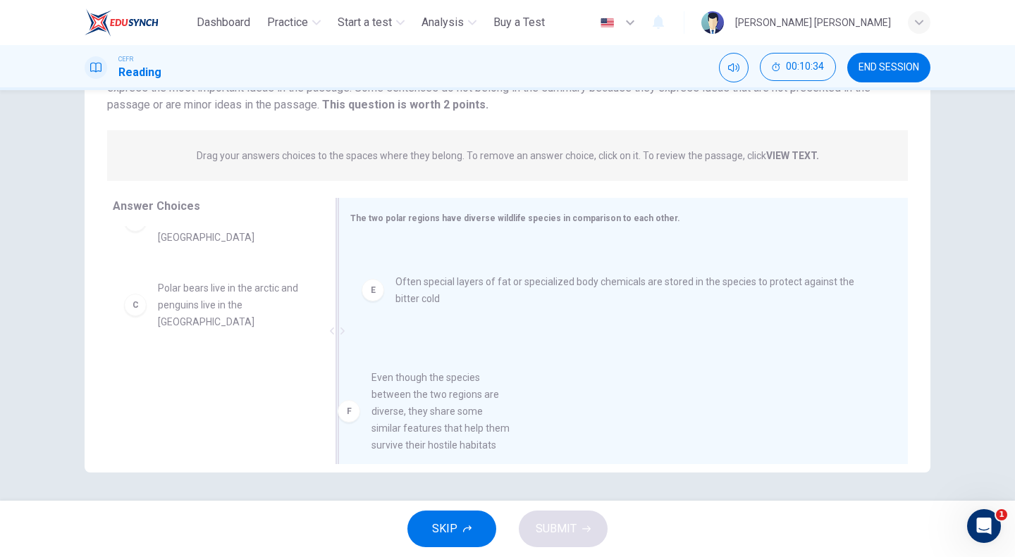
drag, startPoint x: 211, startPoint y: 403, endPoint x: 433, endPoint y: 424, distance: 222.2
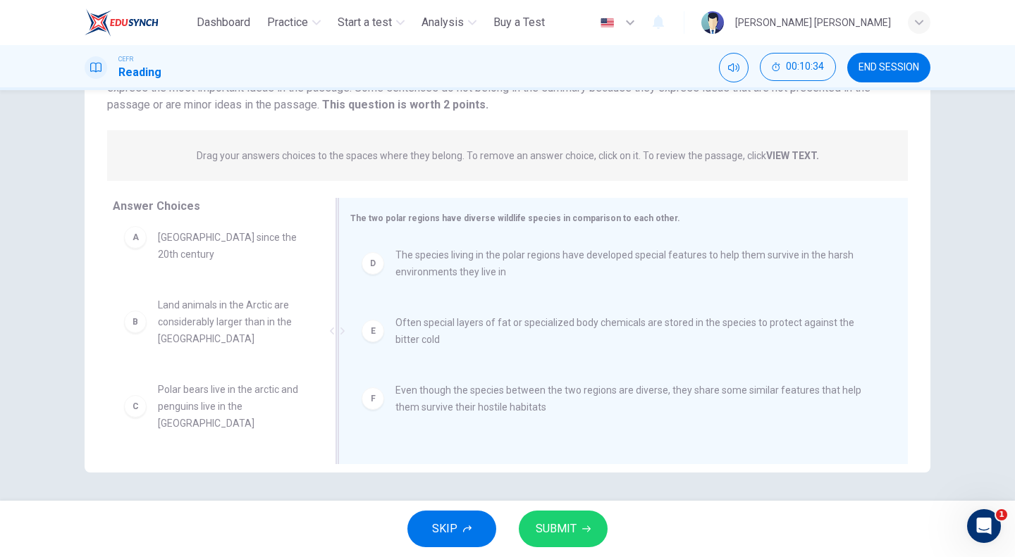
scroll to position [8, 0]
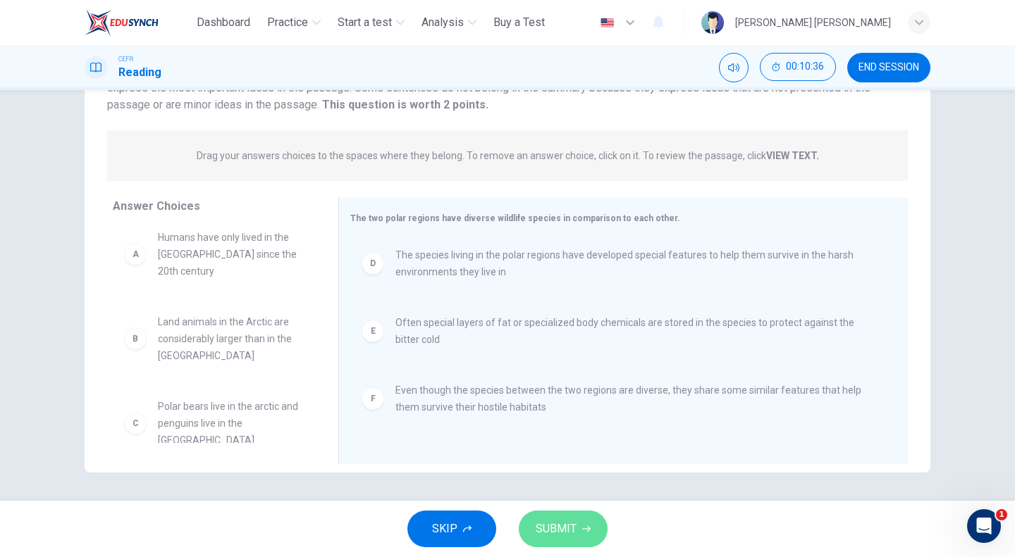
click at [555, 533] on span "SUBMIT" at bounding box center [556, 529] width 41 height 20
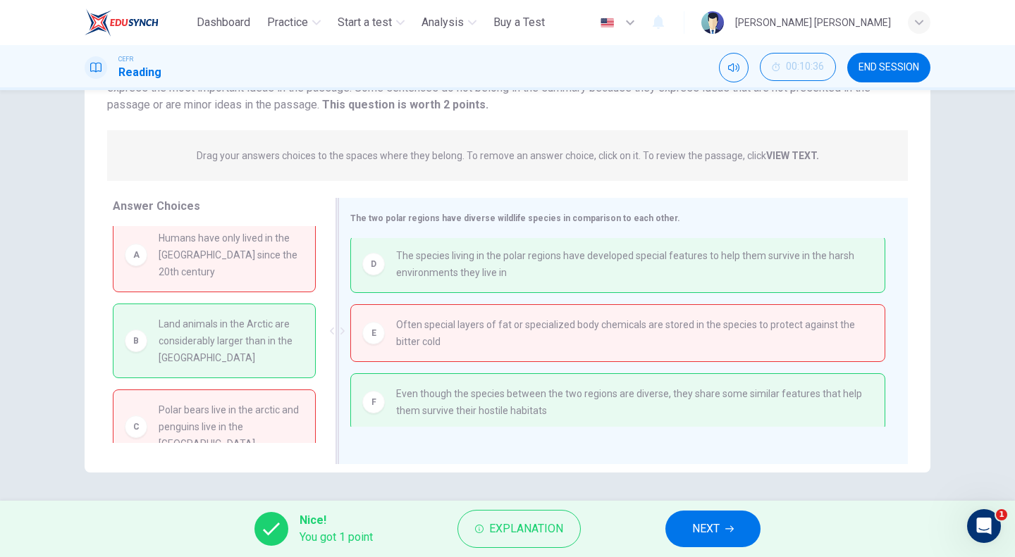
scroll to position [6, 0]
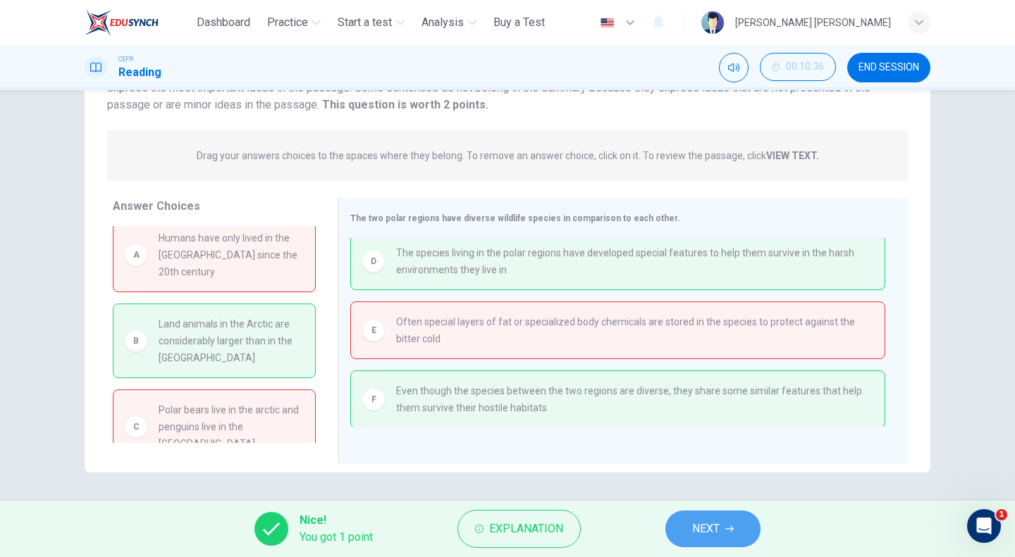
click at [717, 526] on span "NEXT" at bounding box center [705, 529] width 27 height 20
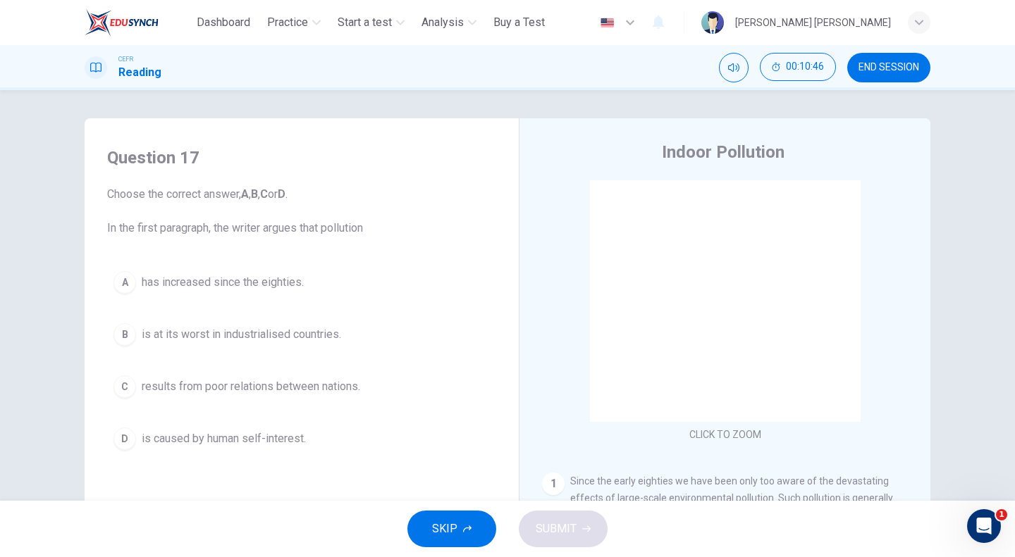
scroll to position [0, 0]
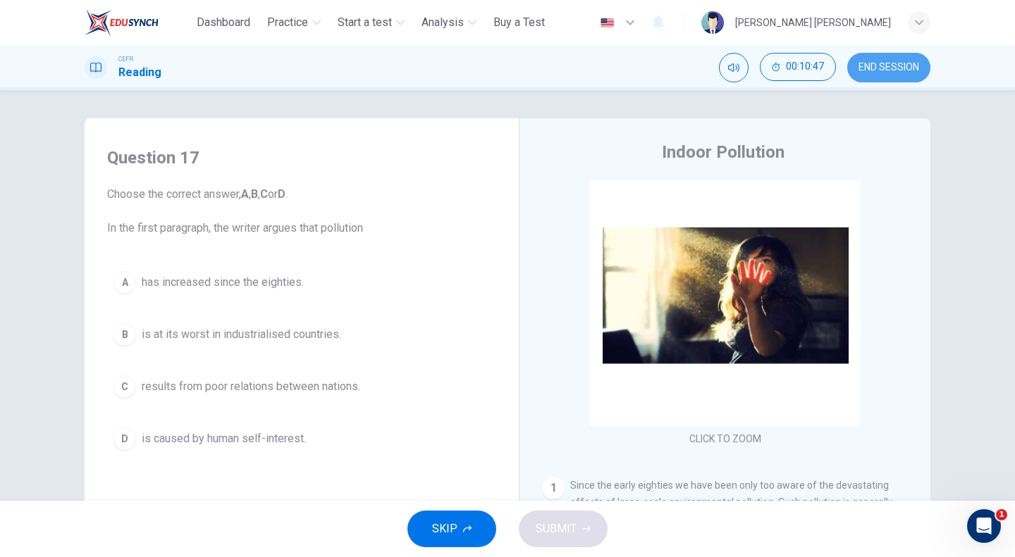
click at [894, 56] on button "END SESSION" at bounding box center [888, 68] width 83 height 30
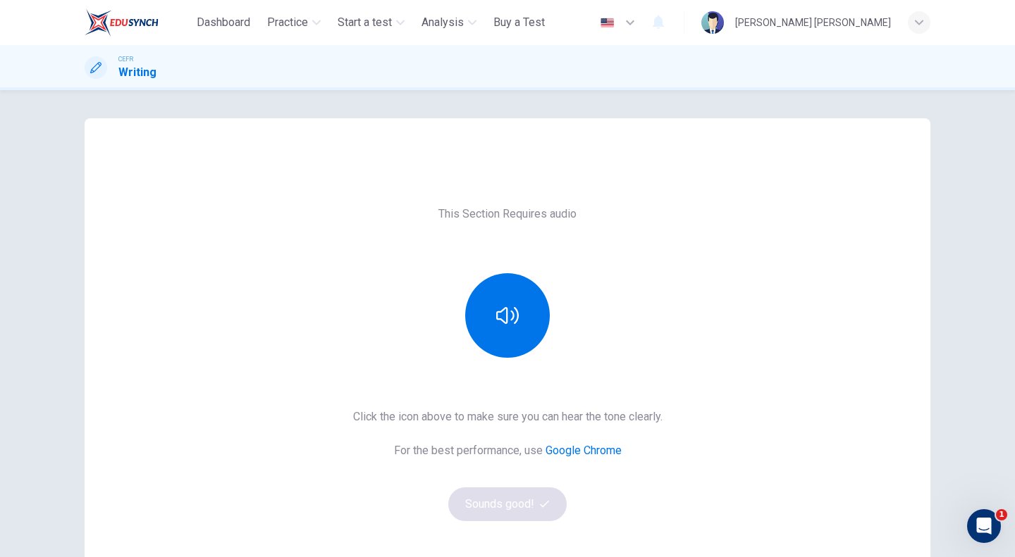
scroll to position [54, 0]
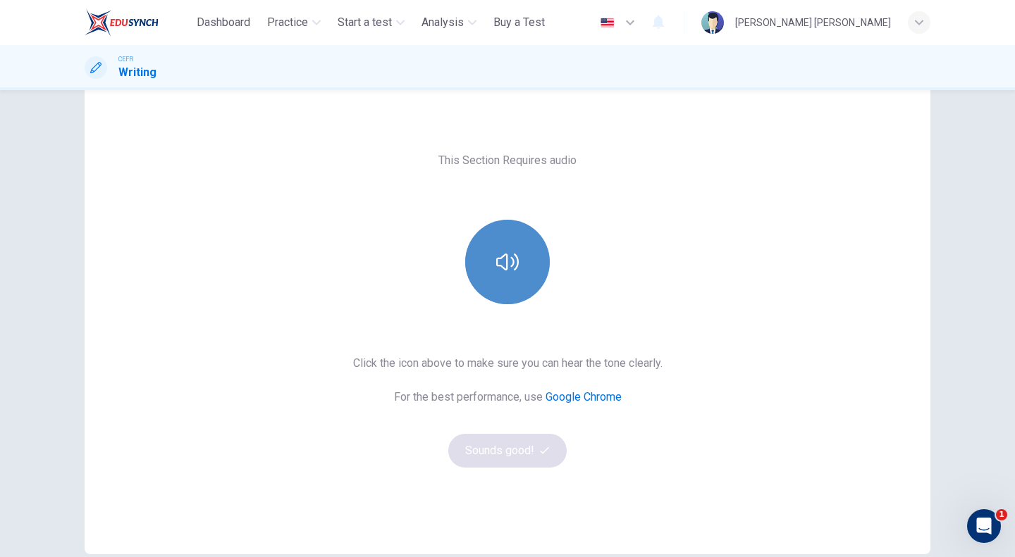
click at [498, 270] on icon "button" at bounding box center [507, 262] width 23 height 23
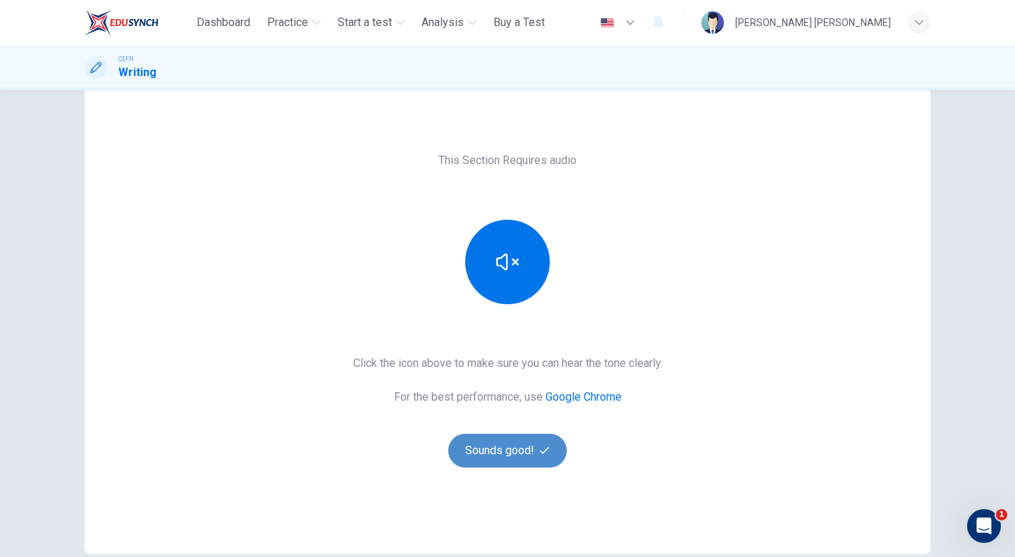
click at [512, 444] on button "Sounds good!" at bounding box center [507, 451] width 118 height 34
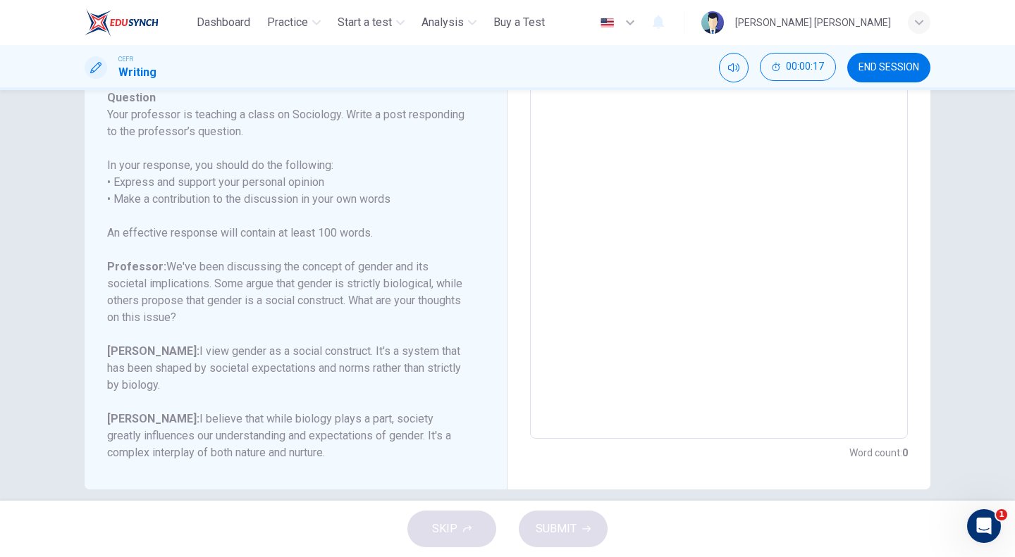
scroll to position [216, 0]
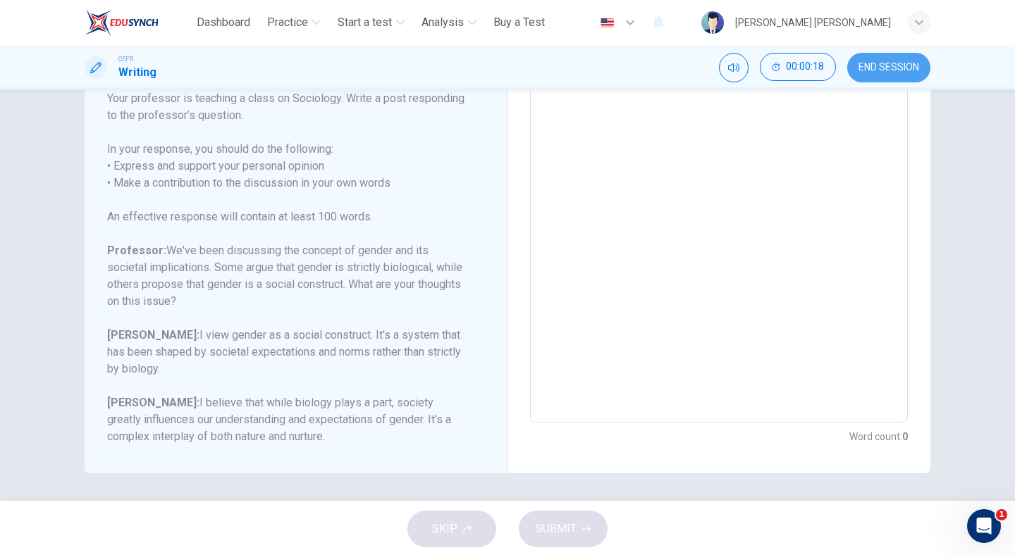
click at [892, 61] on button "END SESSION" at bounding box center [888, 68] width 83 height 30
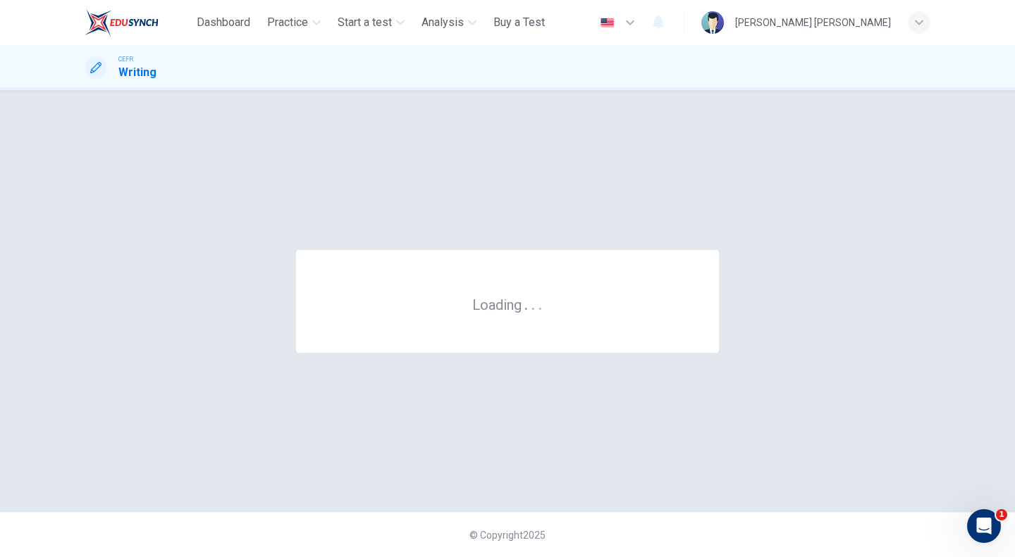
scroll to position [0, 0]
